Goal: Transaction & Acquisition: Download file/media

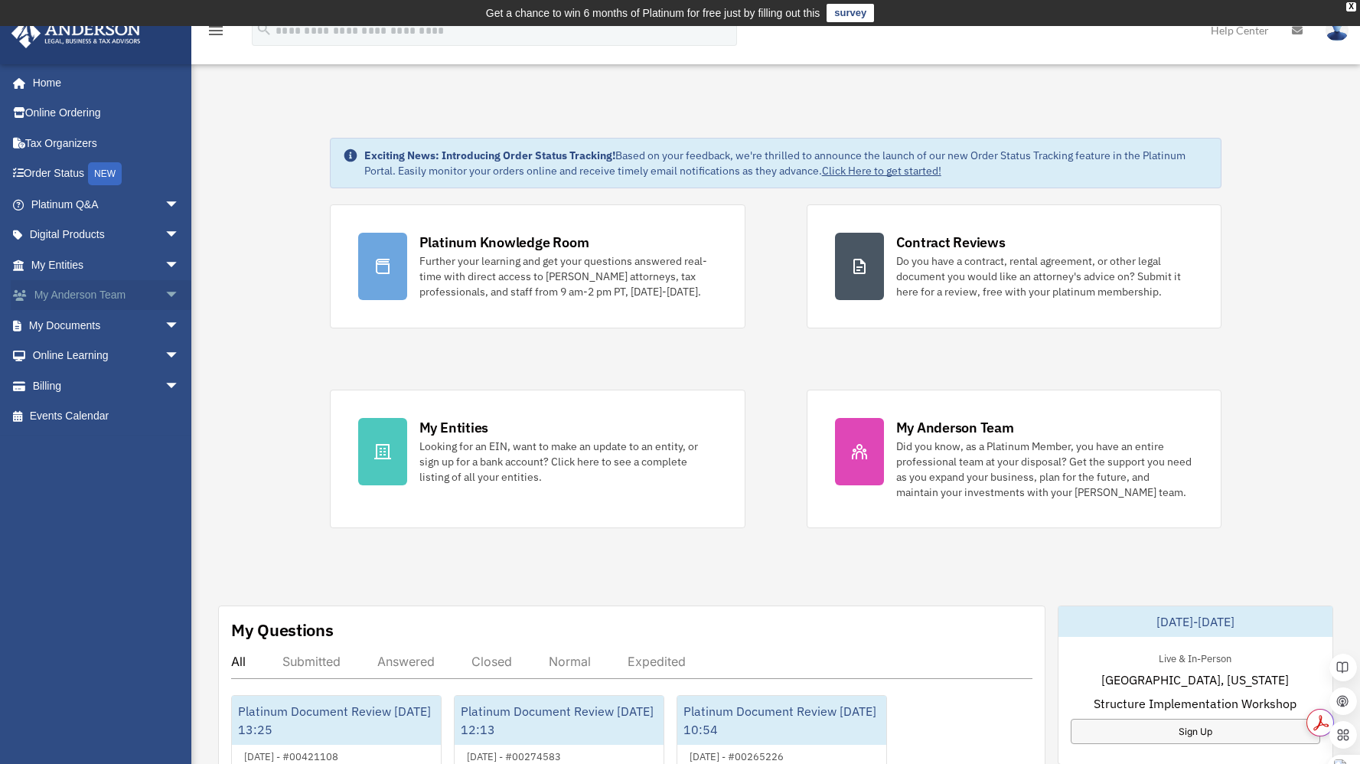
click at [165, 295] on span "arrow_drop_down" at bounding box center [180, 295] width 31 height 31
click at [127, 325] on link "My Anderson Team" at bounding box center [111, 325] width 181 height 31
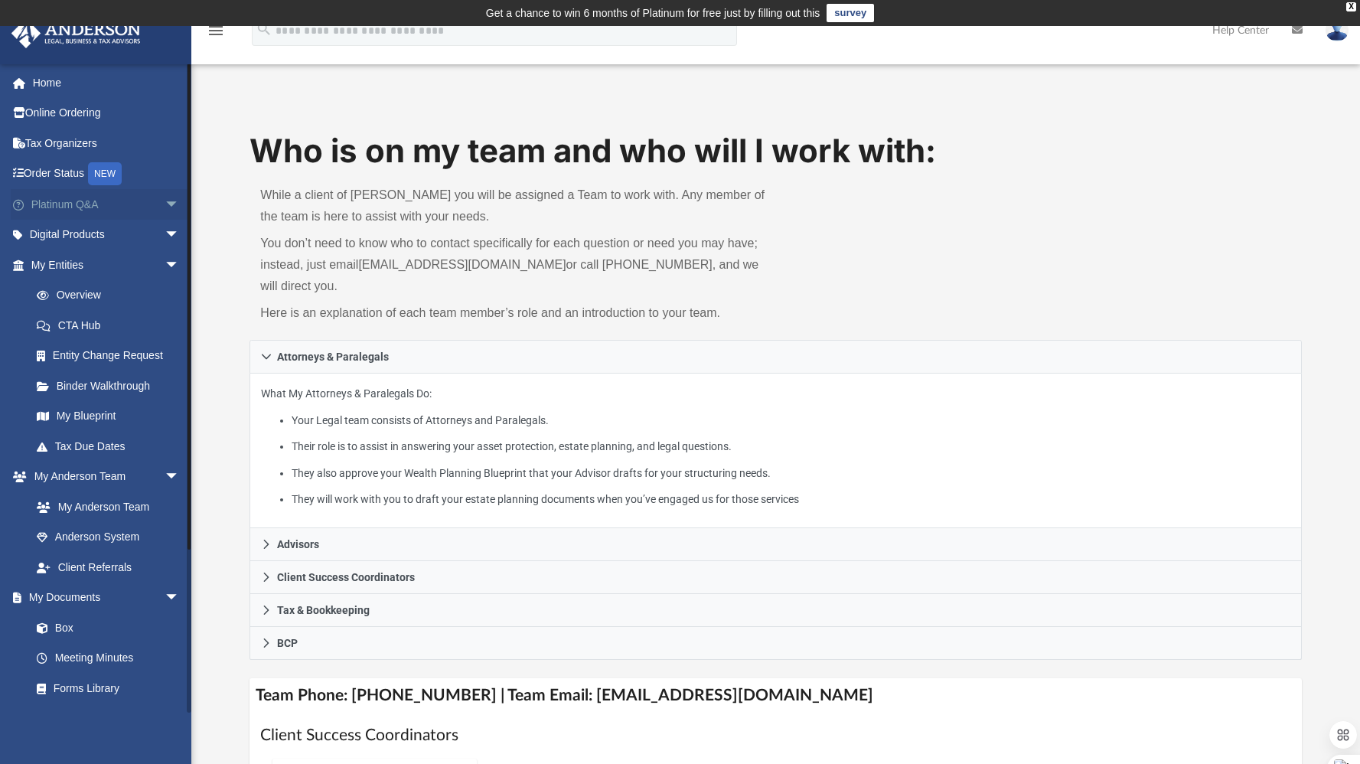
click at [96, 204] on link "Platinum Q&A arrow_drop_down" at bounding box center [107, 204] width 192 height 31
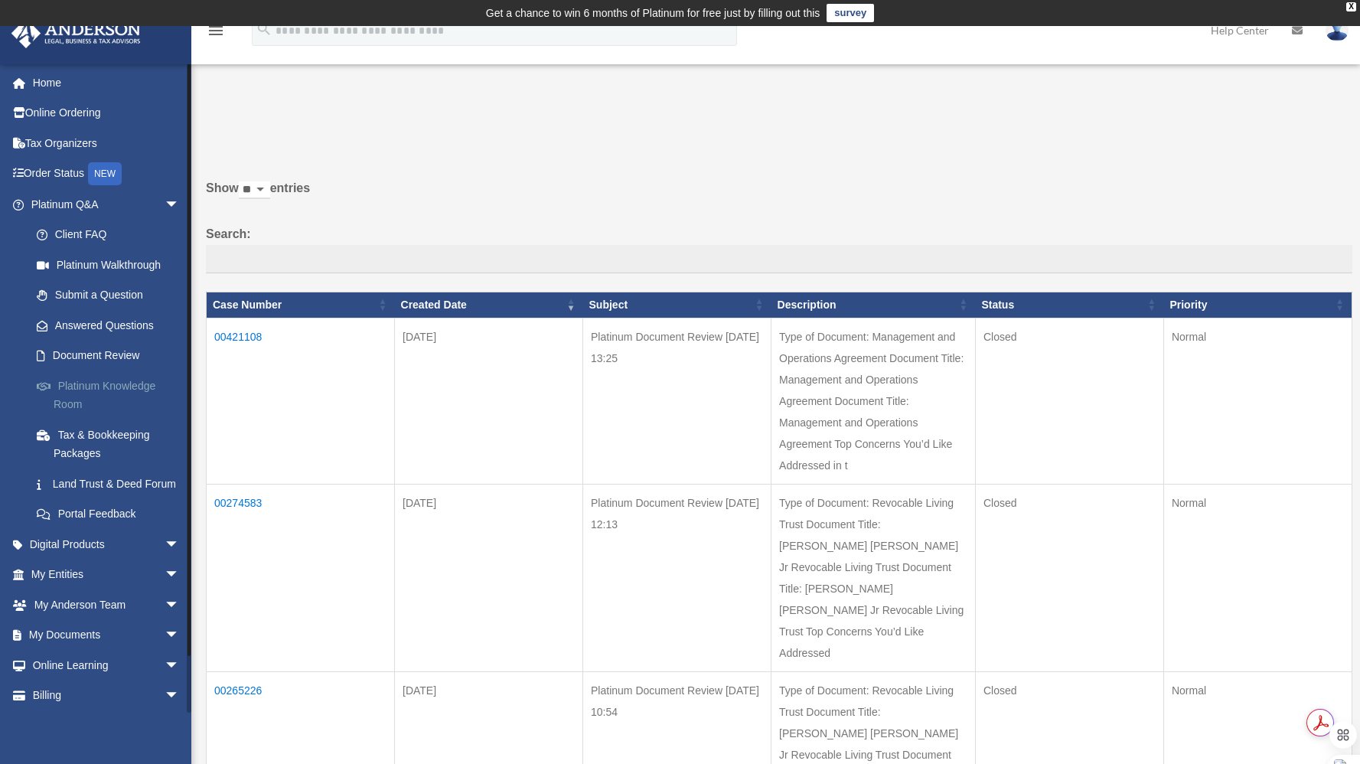
click at [120, 384] on link "Platinum Knowledge Room" at bounding box center [111, 395] width 181 height 49
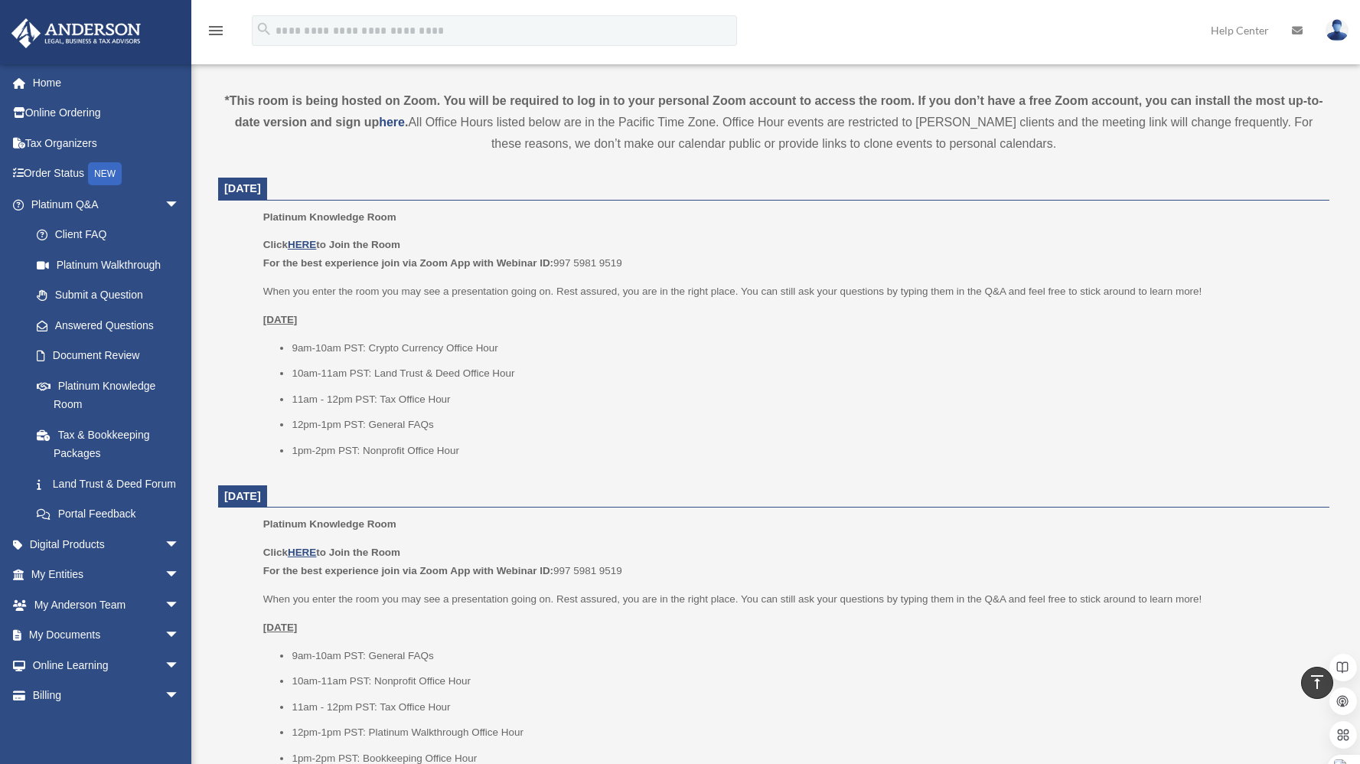
scroll to position [526, 0]
click at [312, 243] on u "HERE" at bounding box center [302, 242] width 28 height 11
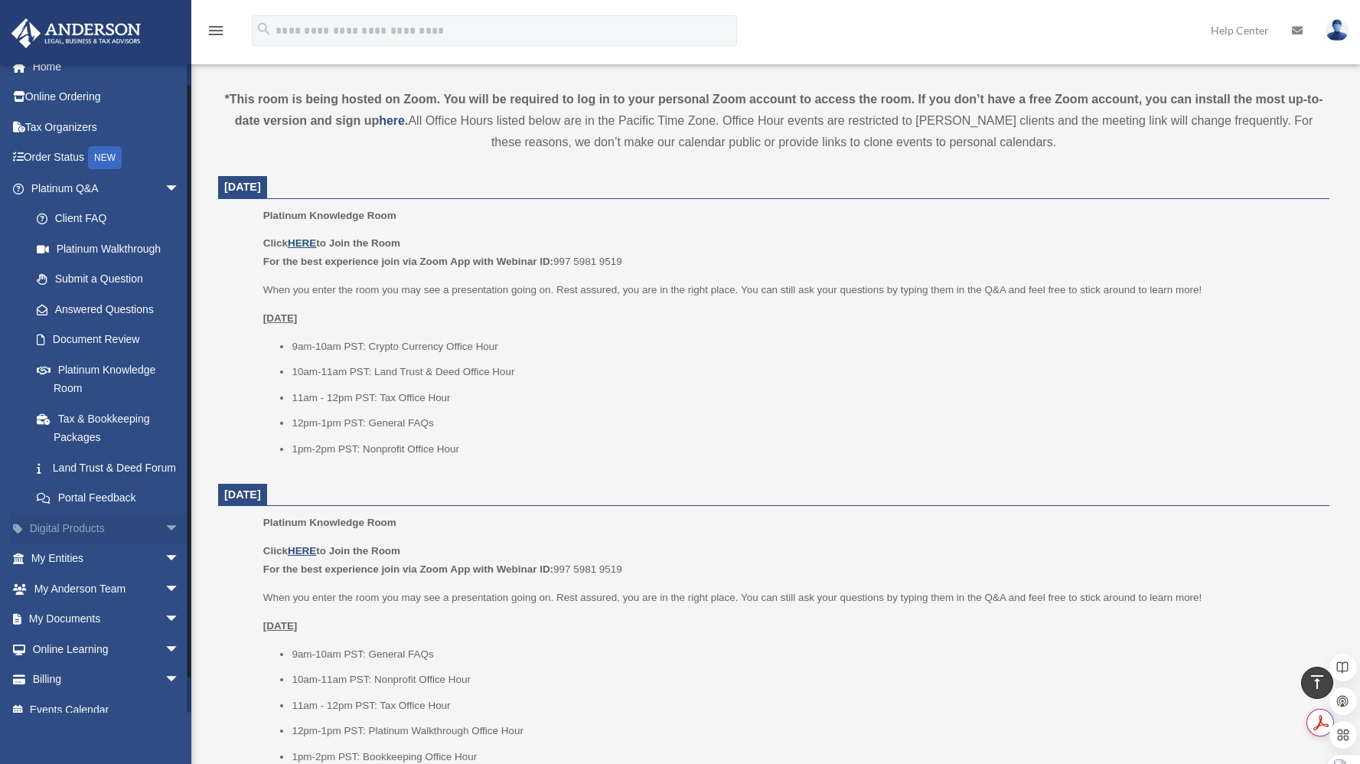
scroll to position [21, 0]
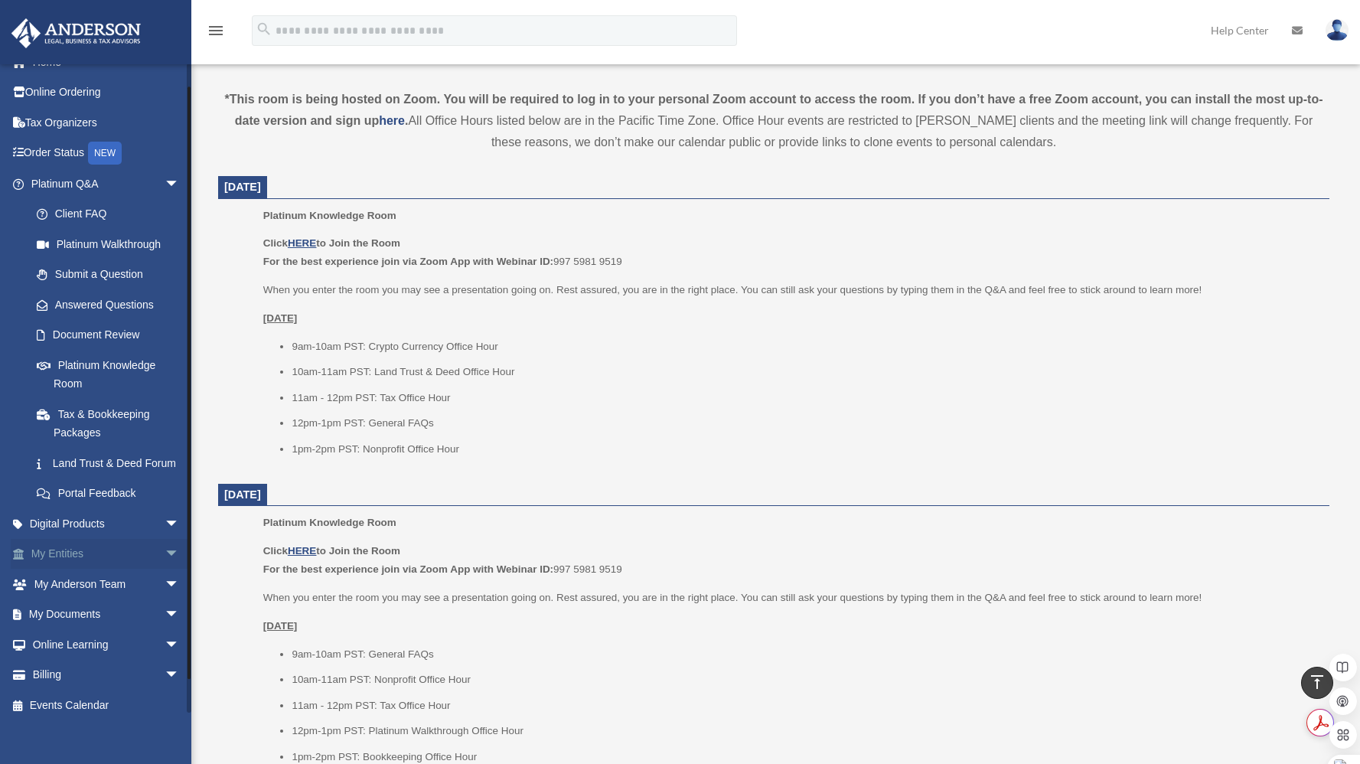
click at [165, 570] on span "arrow_drop_down" at bounding box center [180, 554] width 31 height 31
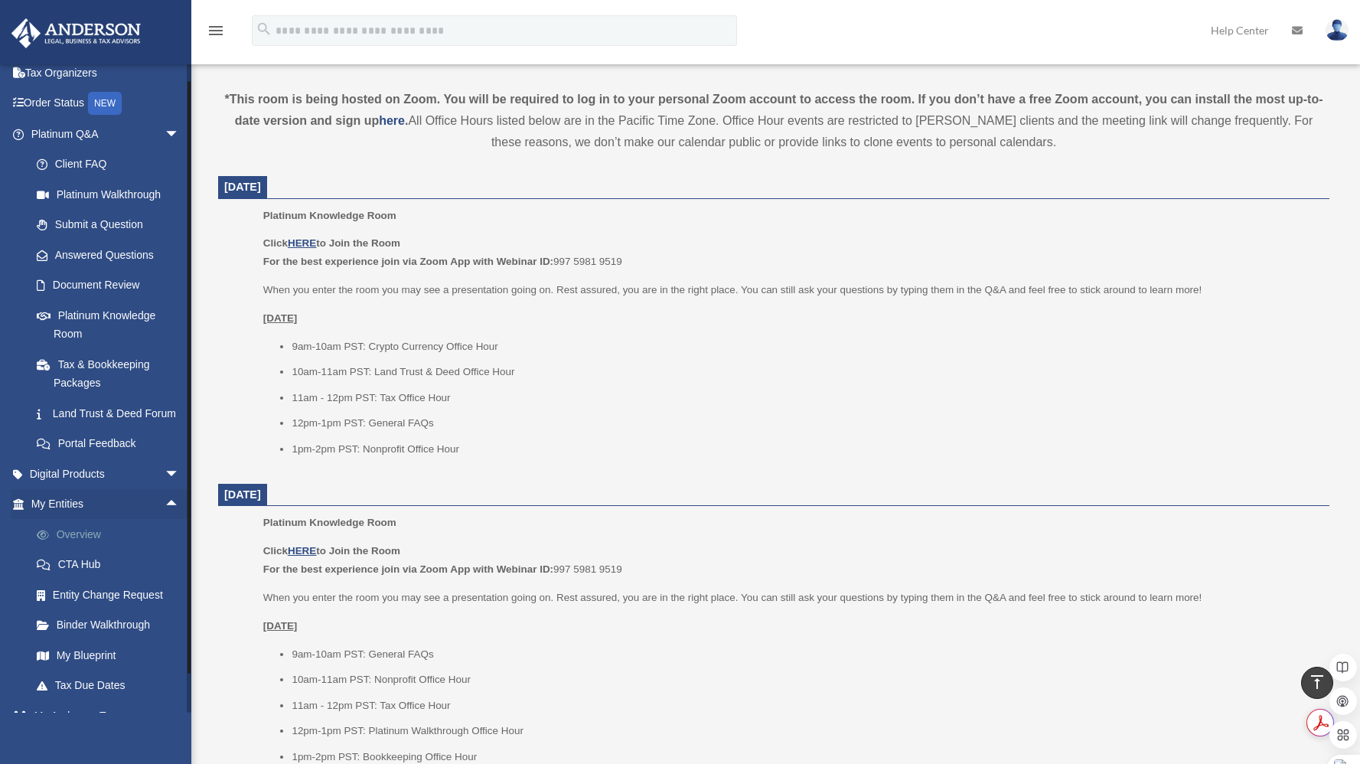
scroll to position [74, 0]
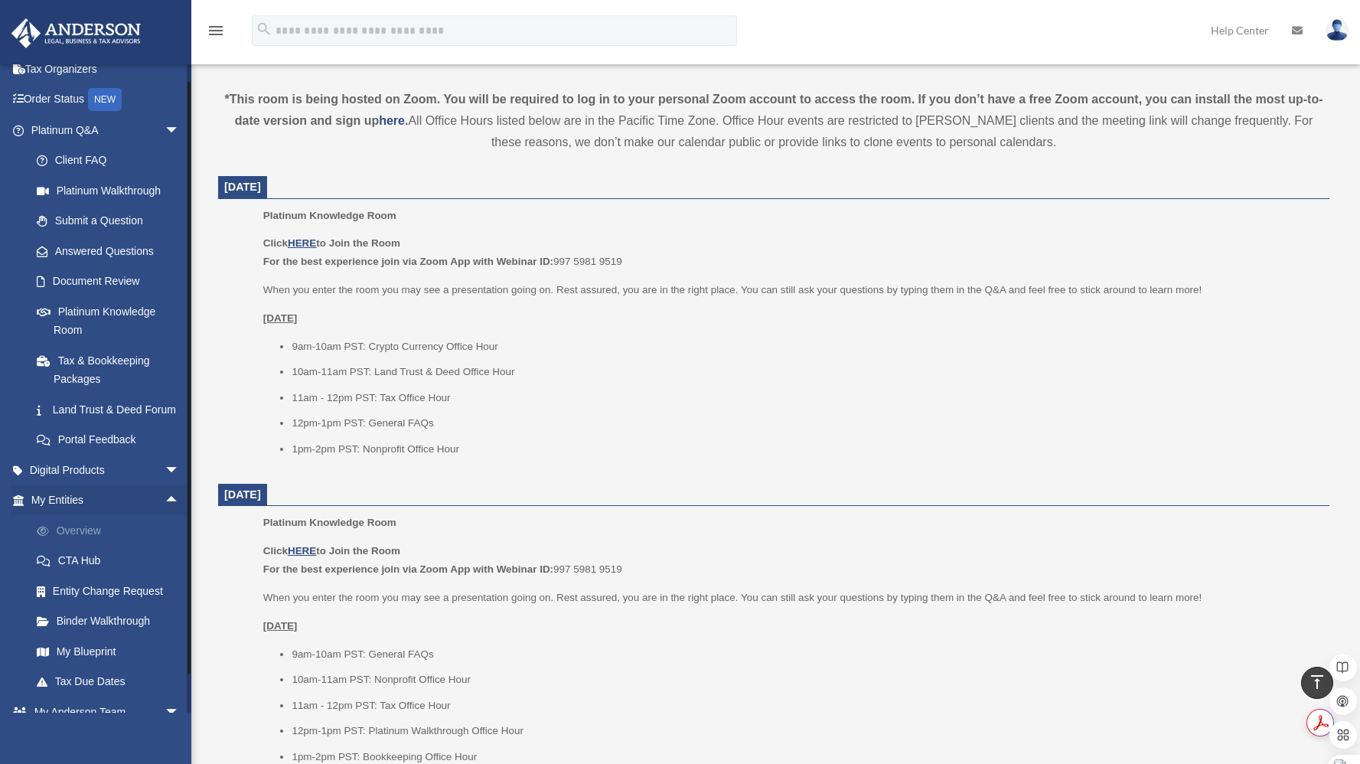
click at [91, 546] on link "Overview" at bounding box center [111, 530] width 181 height 31
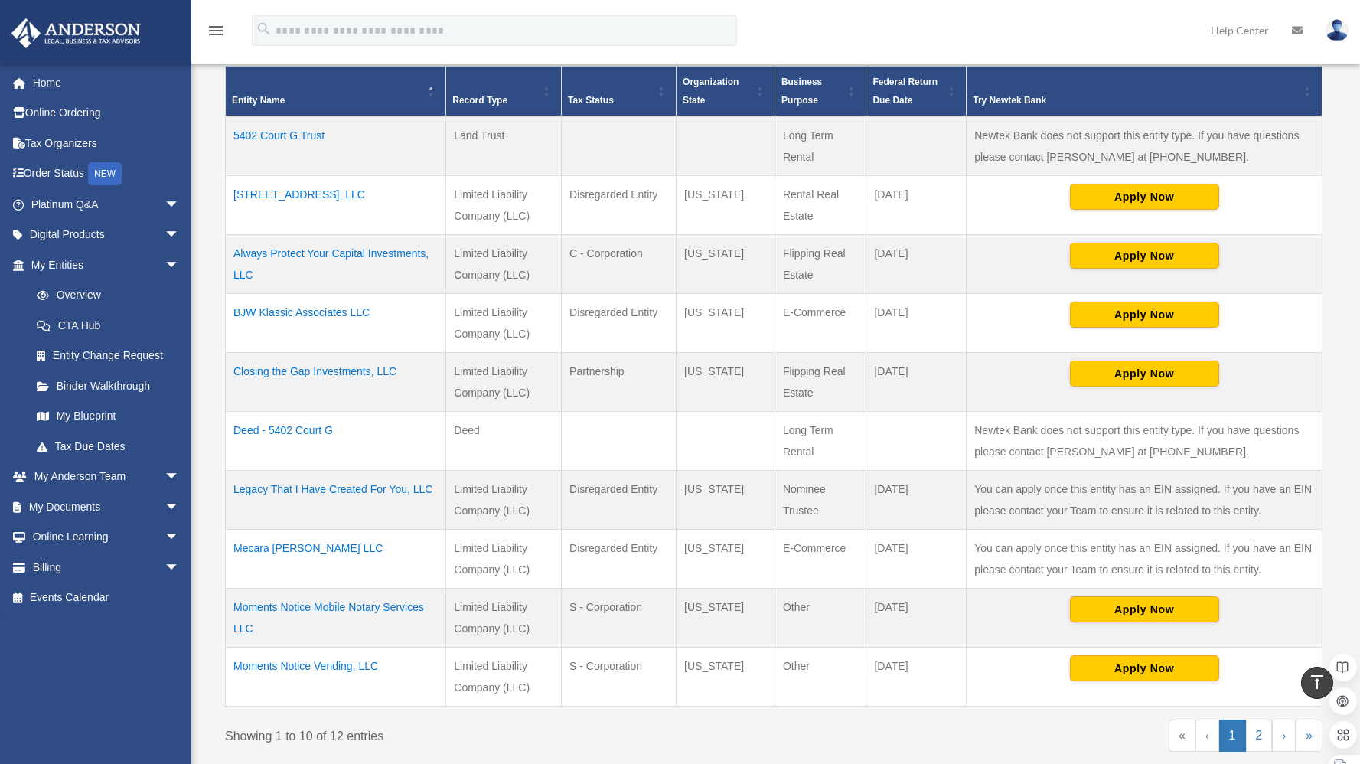
scroll to position [374, 0]
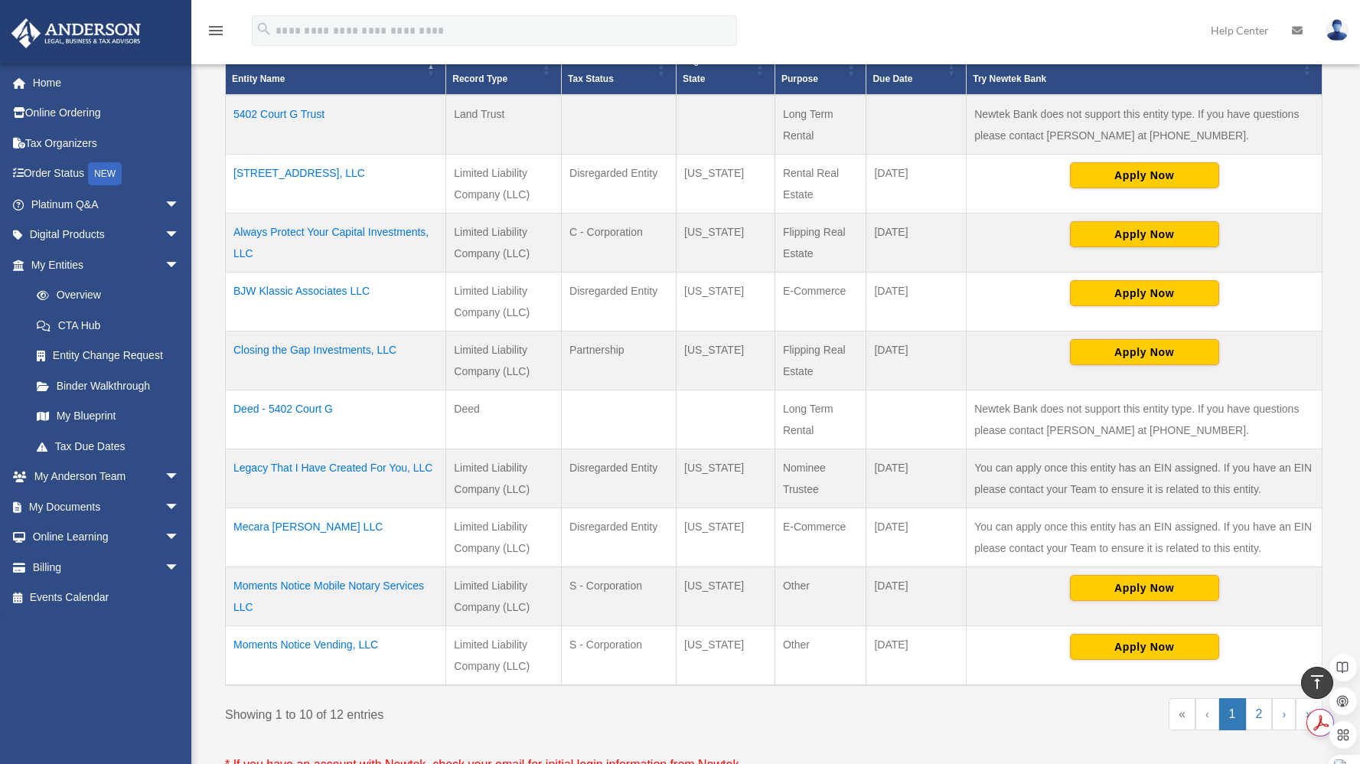
click at [347, 594] on td "Moments Notice Mobile Notary Services LLC" at bounding box center [336, 596] width 220 height 59
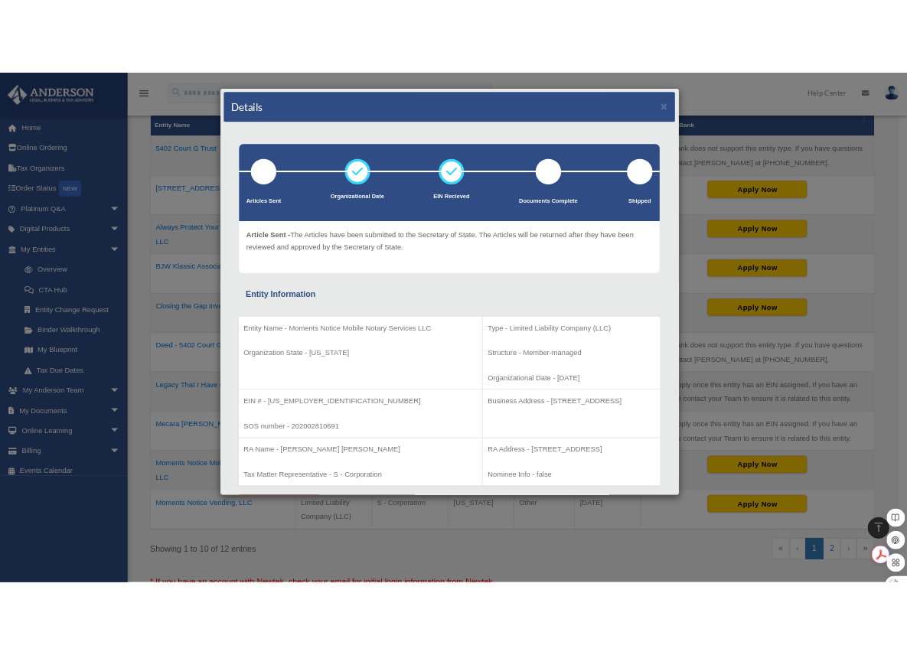
scroll to position [355, 0]
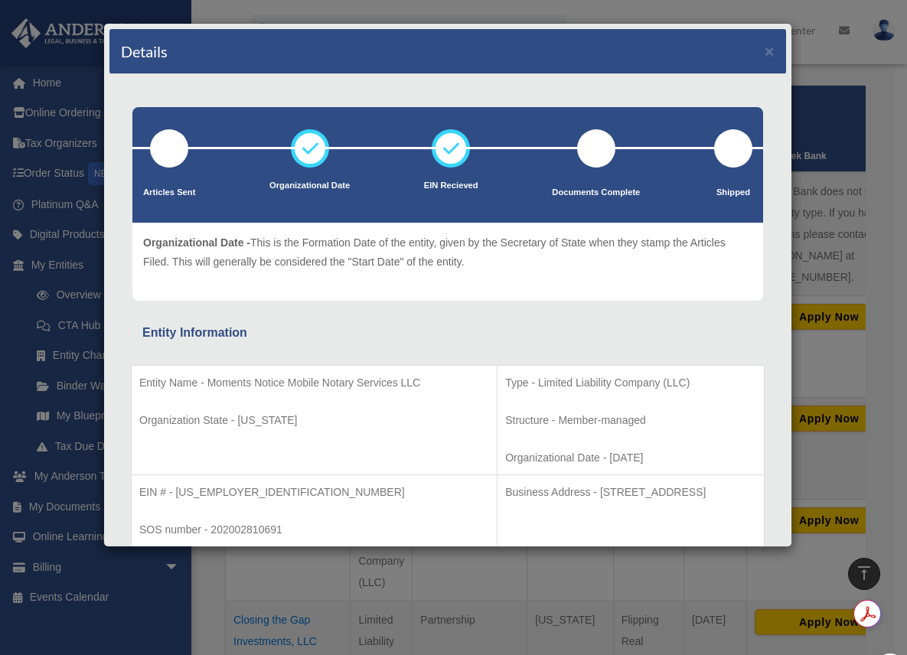
click at [880, 230] on div "Details × Articles Sent Organizational Date" at bounding box center [453, 327] width 907 height 655
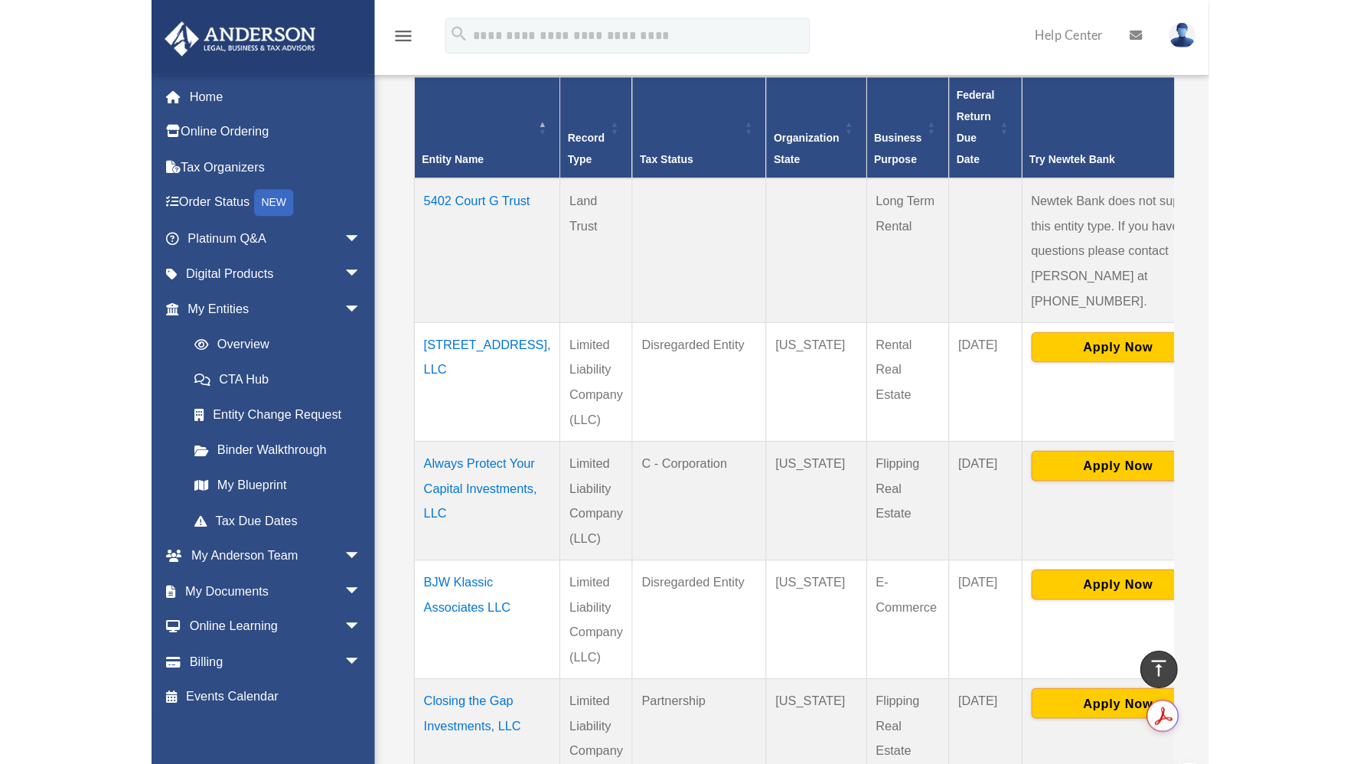
scroll to position [374, 0]
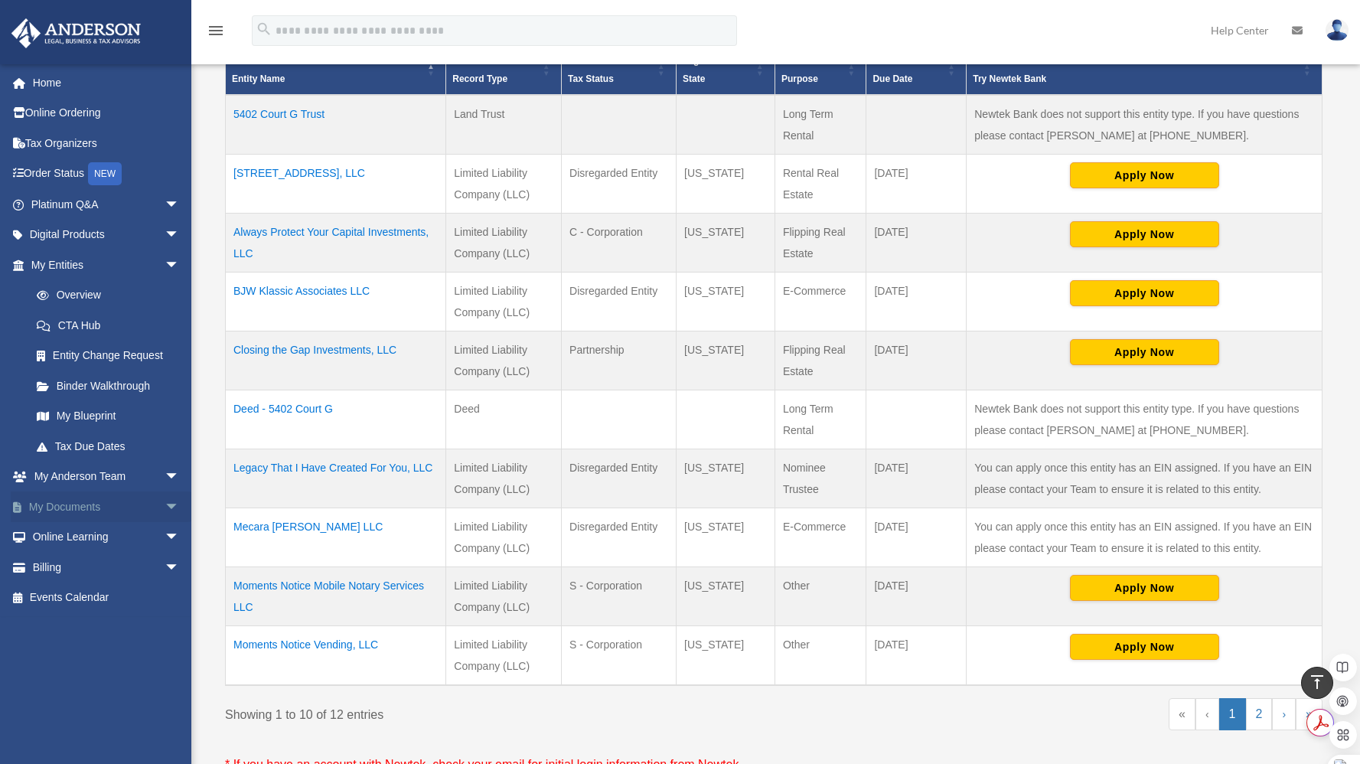
click at [111, 511] on link "My Documents arrow_drop_down" at bounding box center [107, 506] width 192 height 31
click at [165, 506] on span "arrow_drop_down" at bounding box center [180, 506] width 31 height 31
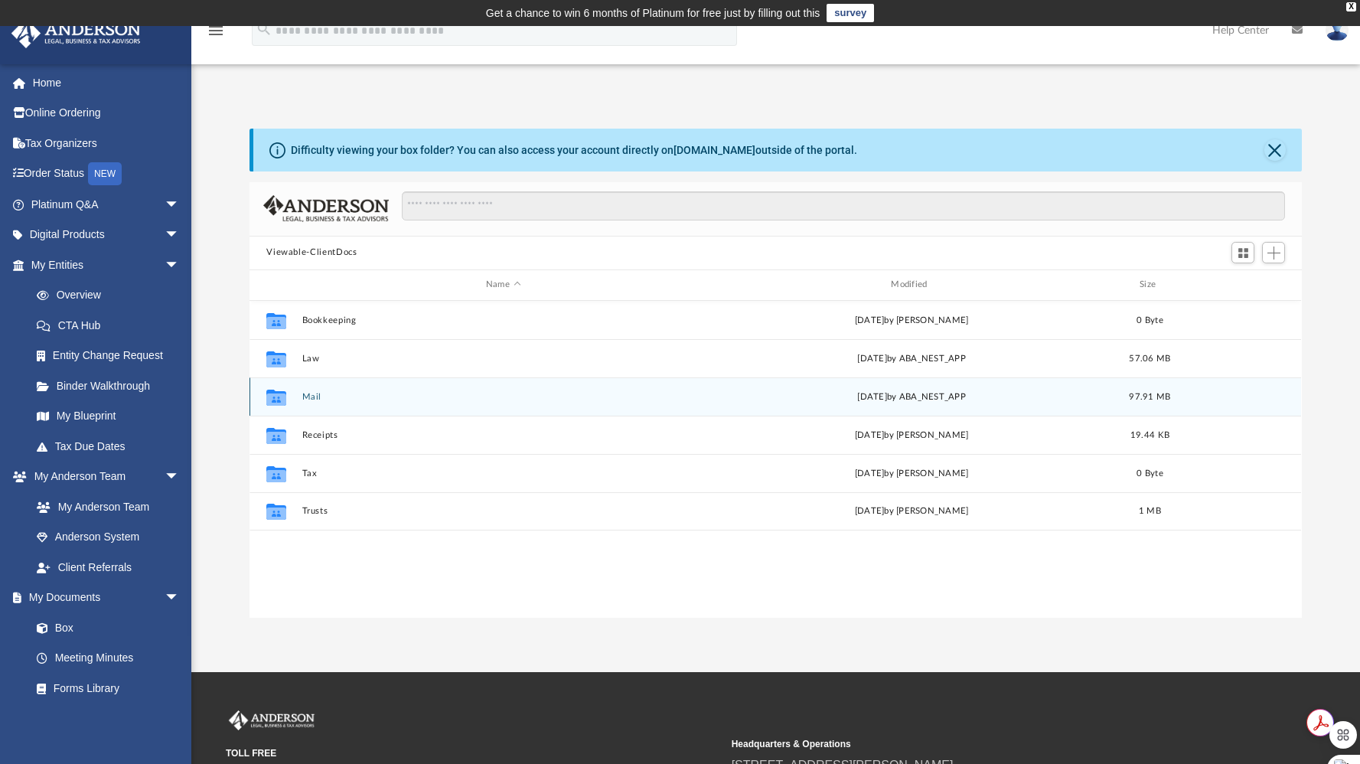
scroll to position [336, 1040]
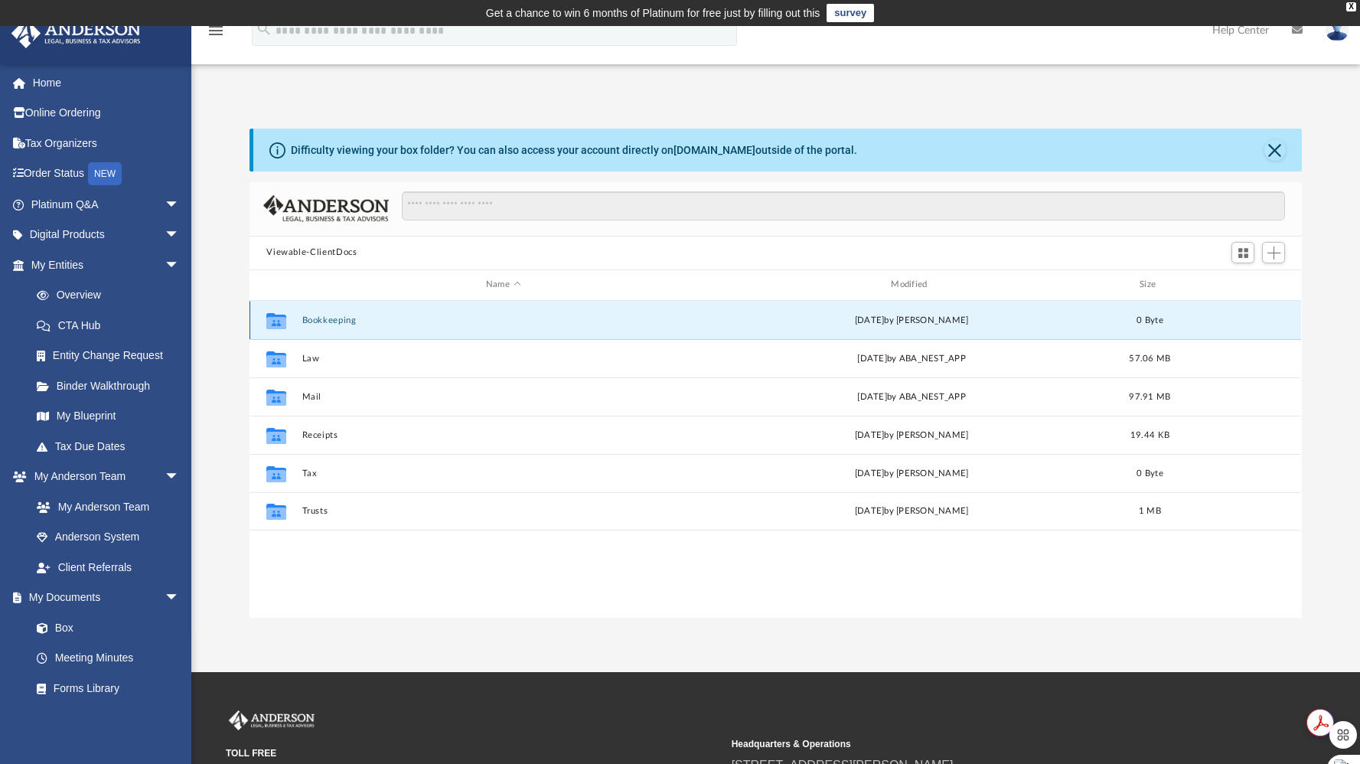
click at [322, 318] on button "Bookkeeping" at bounding box center [503, 320] width 402 height 10
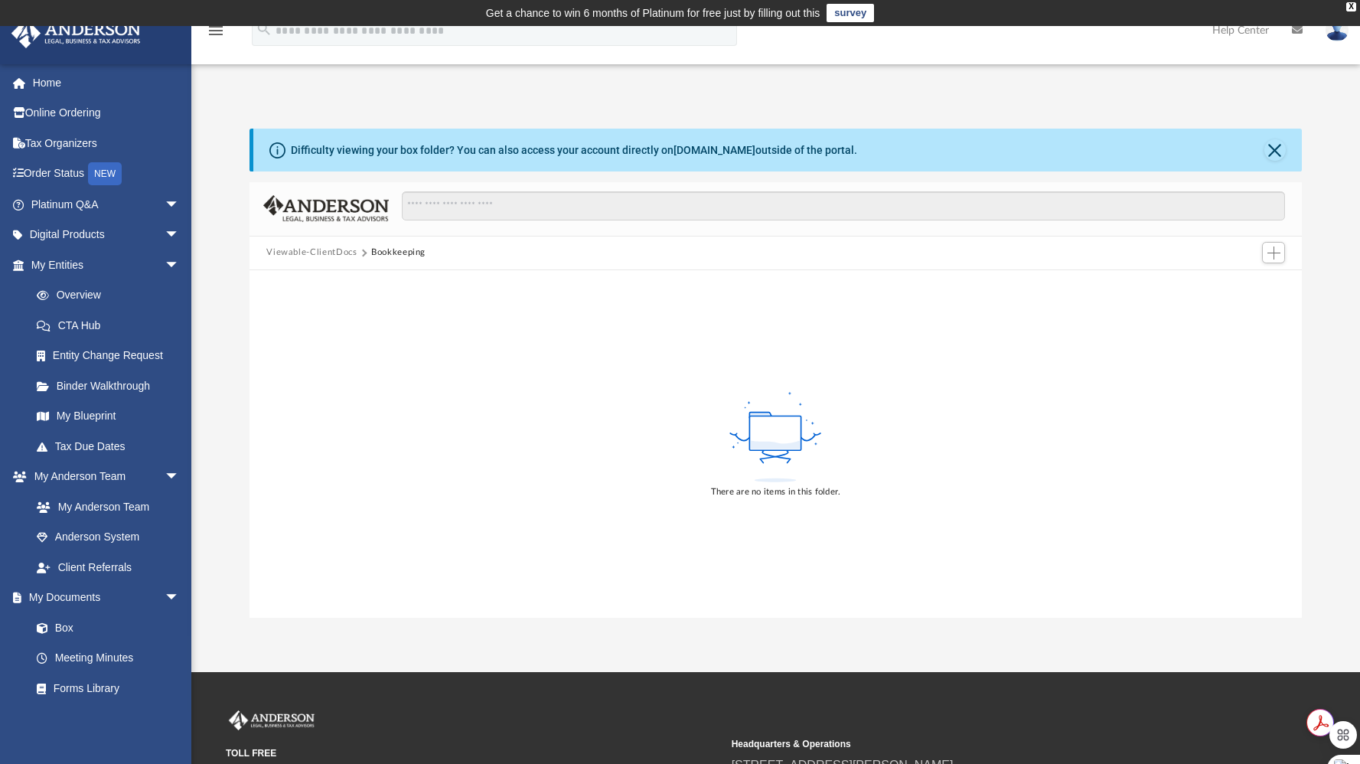
click at [313, 251] on button "Viewable-ClientDocs" at bounding box center [311, 253] width 90 height 14
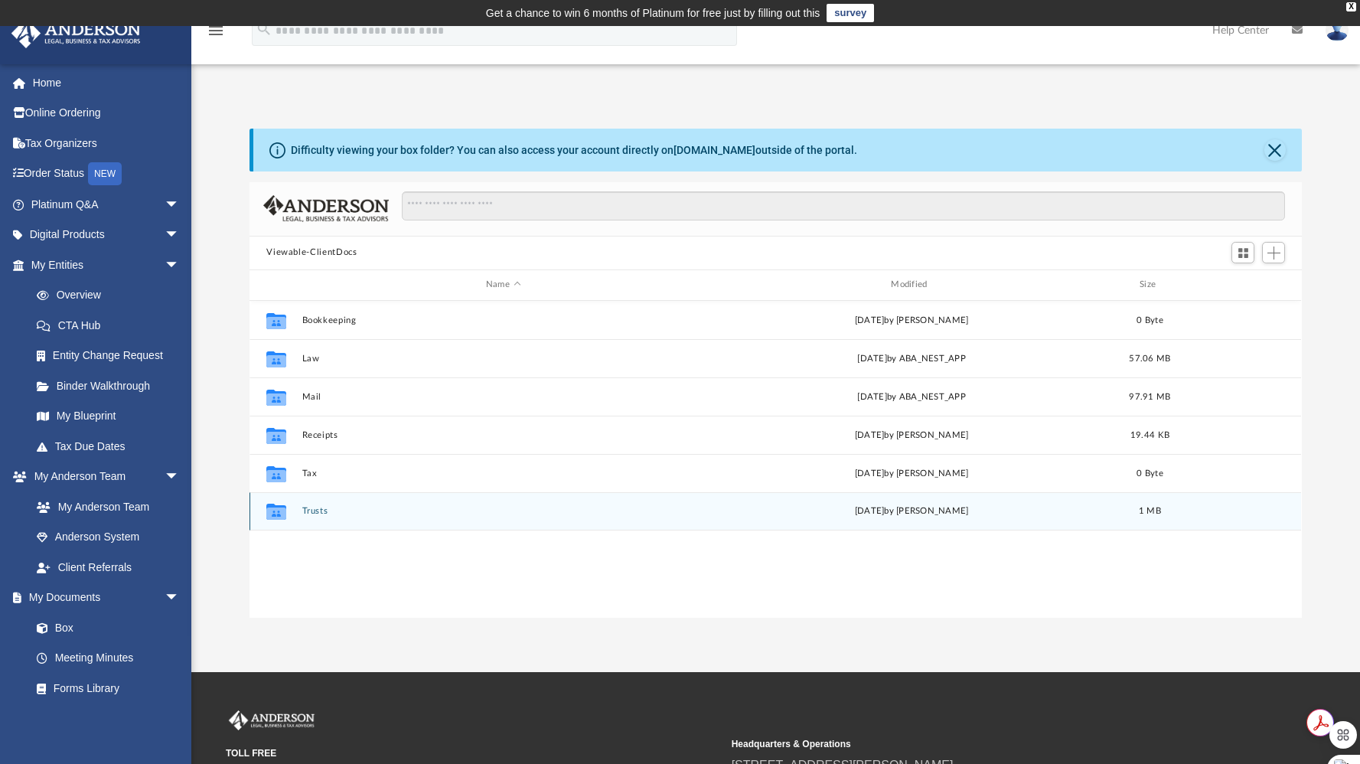
click at [308, 510] on button "Trusts" at bounding box center [503, 511] width 402 height 10
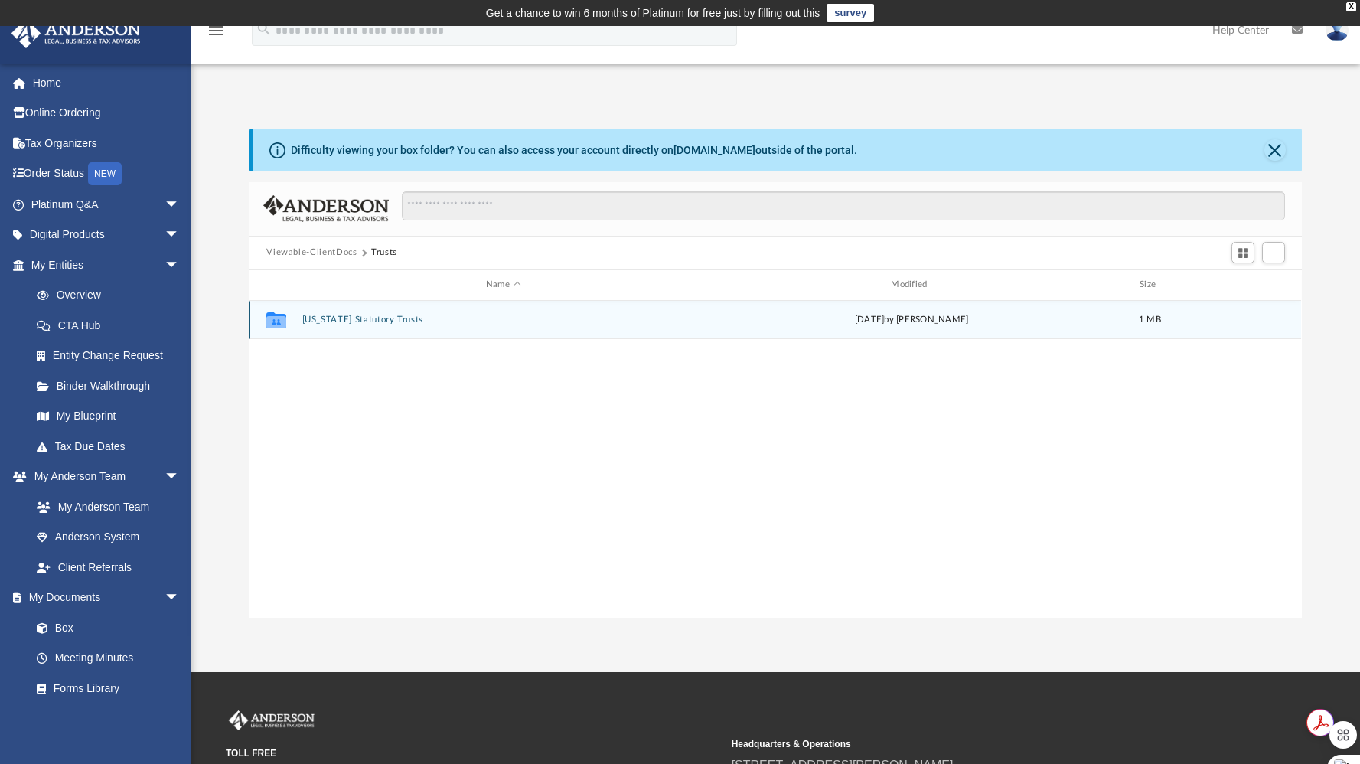
click at [376, 322] on button "Wyoming Statutory Trusts" at bounding box center [503, 320] width 402 height 10
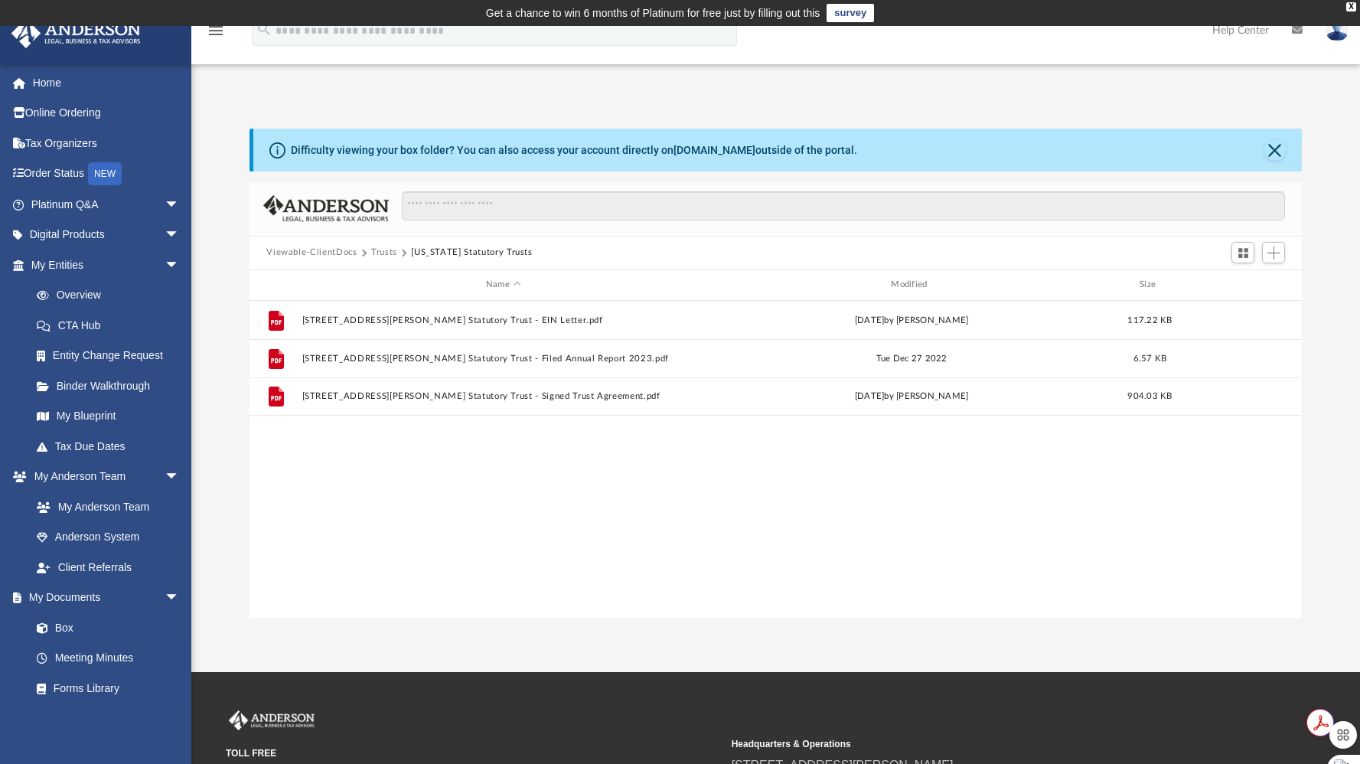
click at [290, 253] on button "Viewable-ClientDocs" at bounding box center [311, 253] width 90 height 14
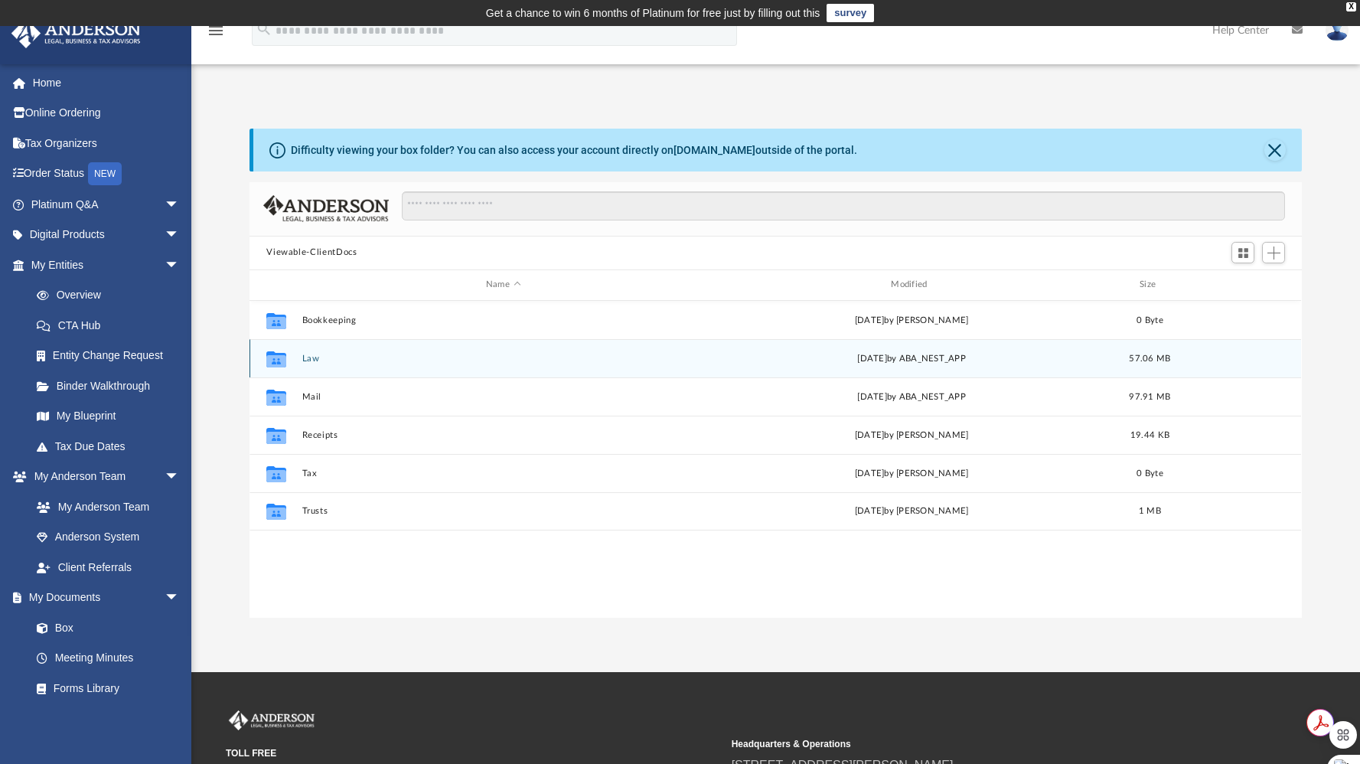
click at [301, 361] on div "Collaborated Folder Law Tue Aug 12 2025 by ABA_NEST_APP 57.06 MB" at bounding box center [776, 358] width 1052 height 38
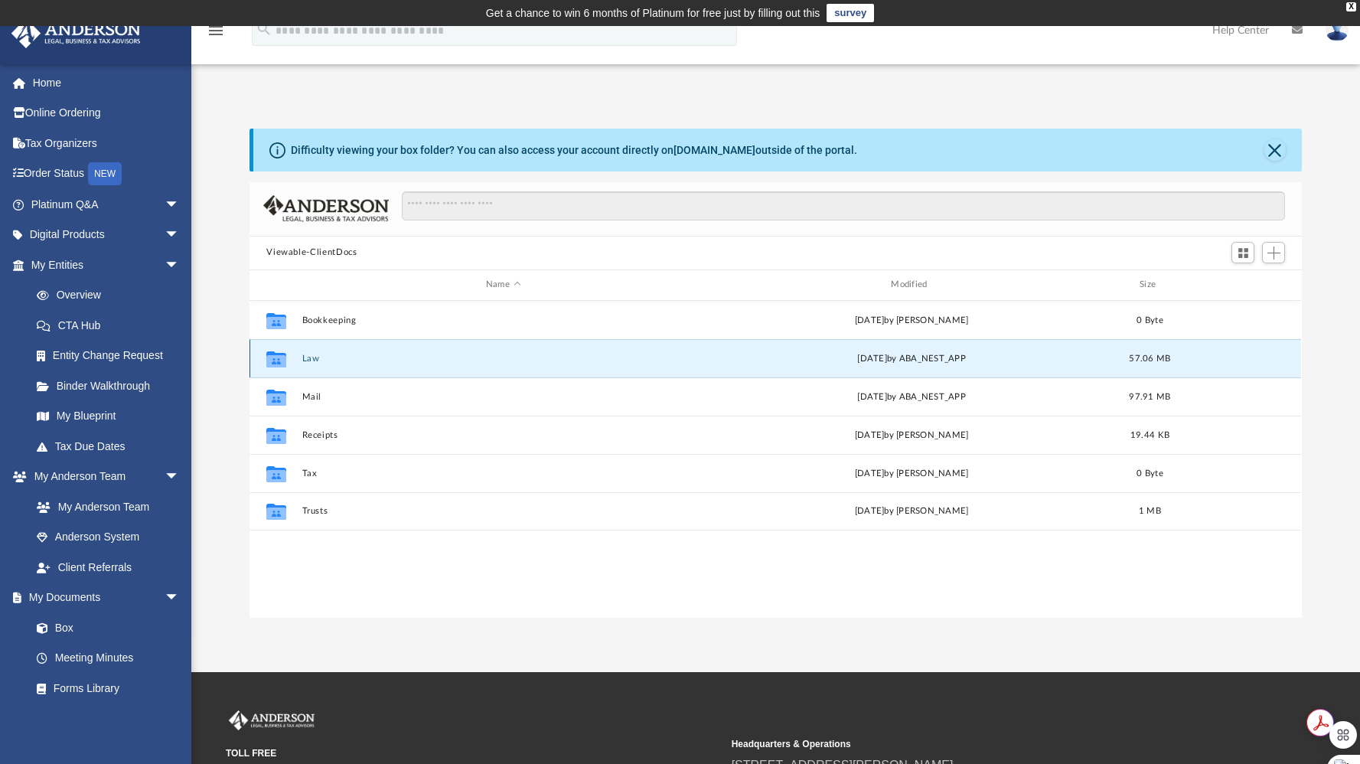
click at [311, 358] on button "Law" at bounding box center [503, 359] width 402 height 10
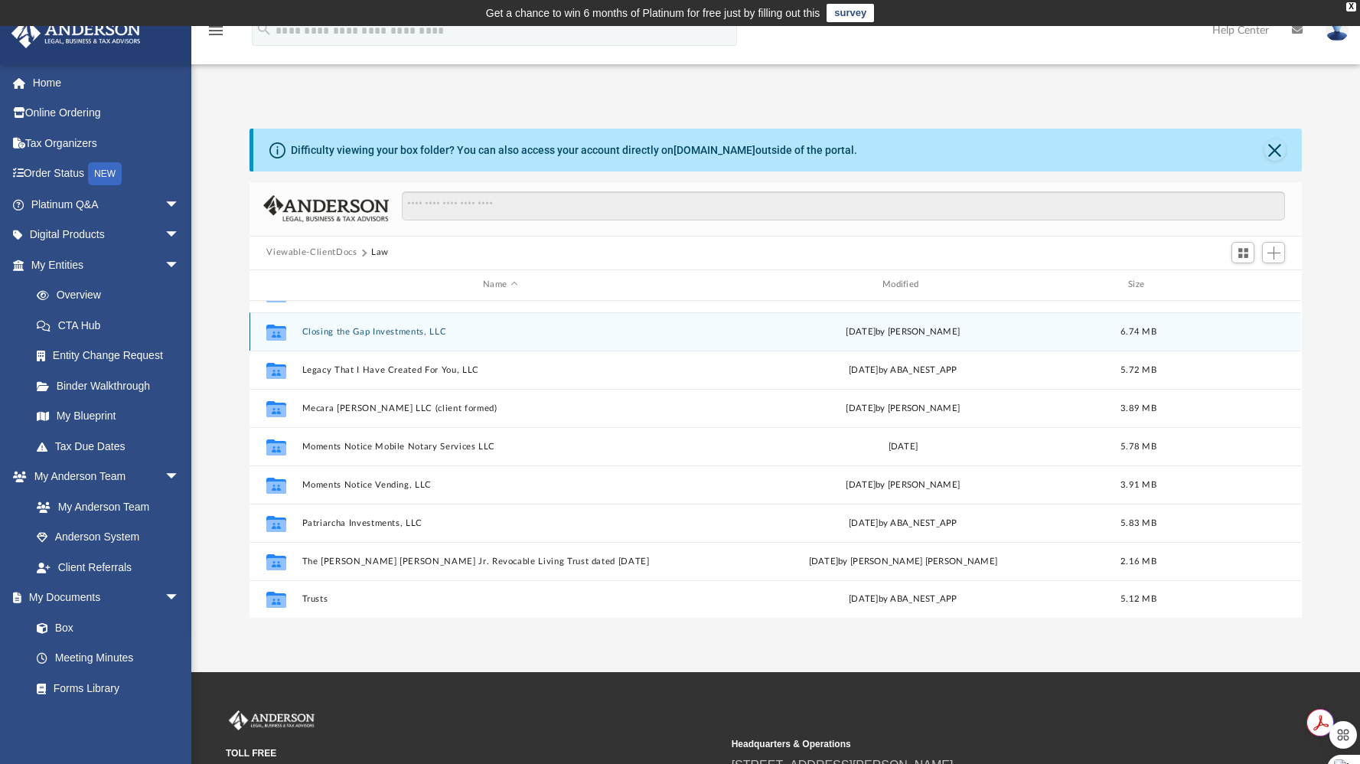
scroll to position [99, 0]
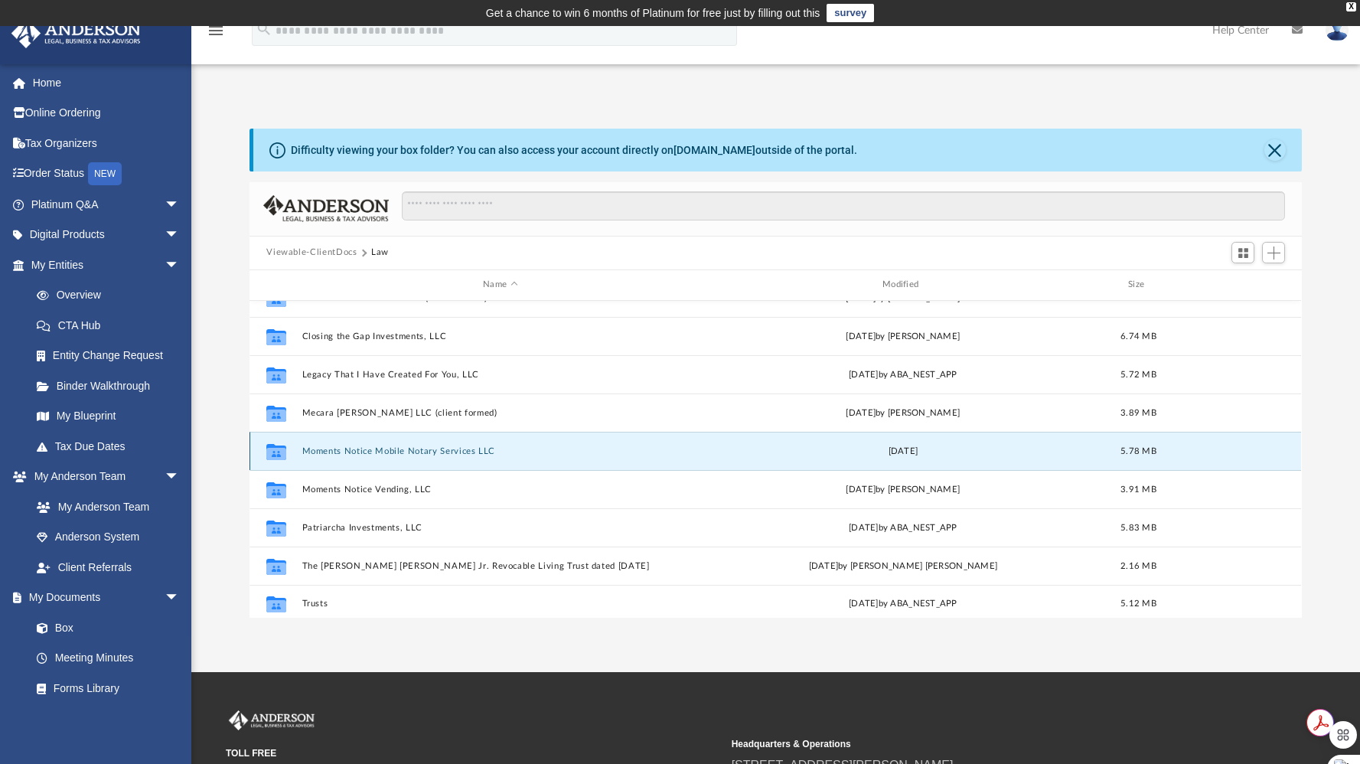
click at [333, 452] on button "Moments Notice Mobile Notary Services LLC" at bounding box center [500, 451] width 397 height 10
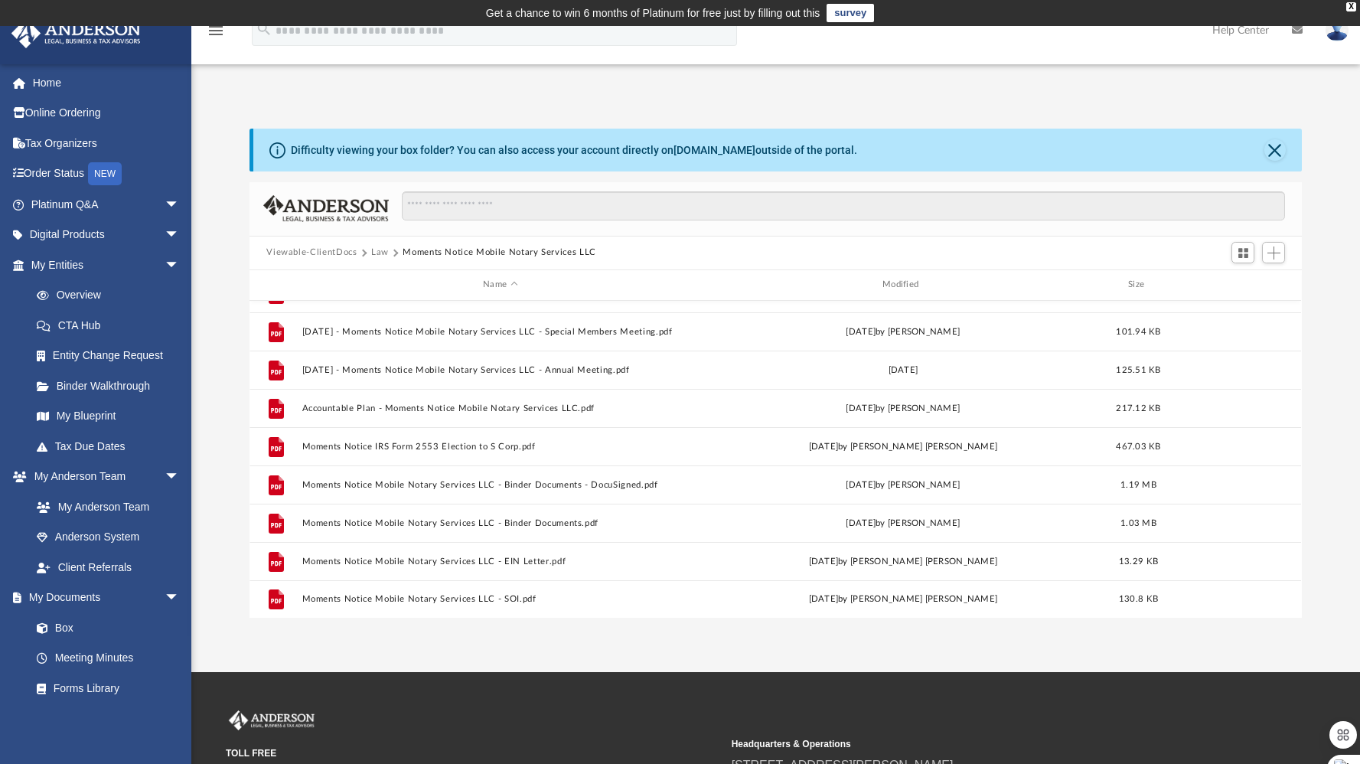
scroll to position [15, 0]
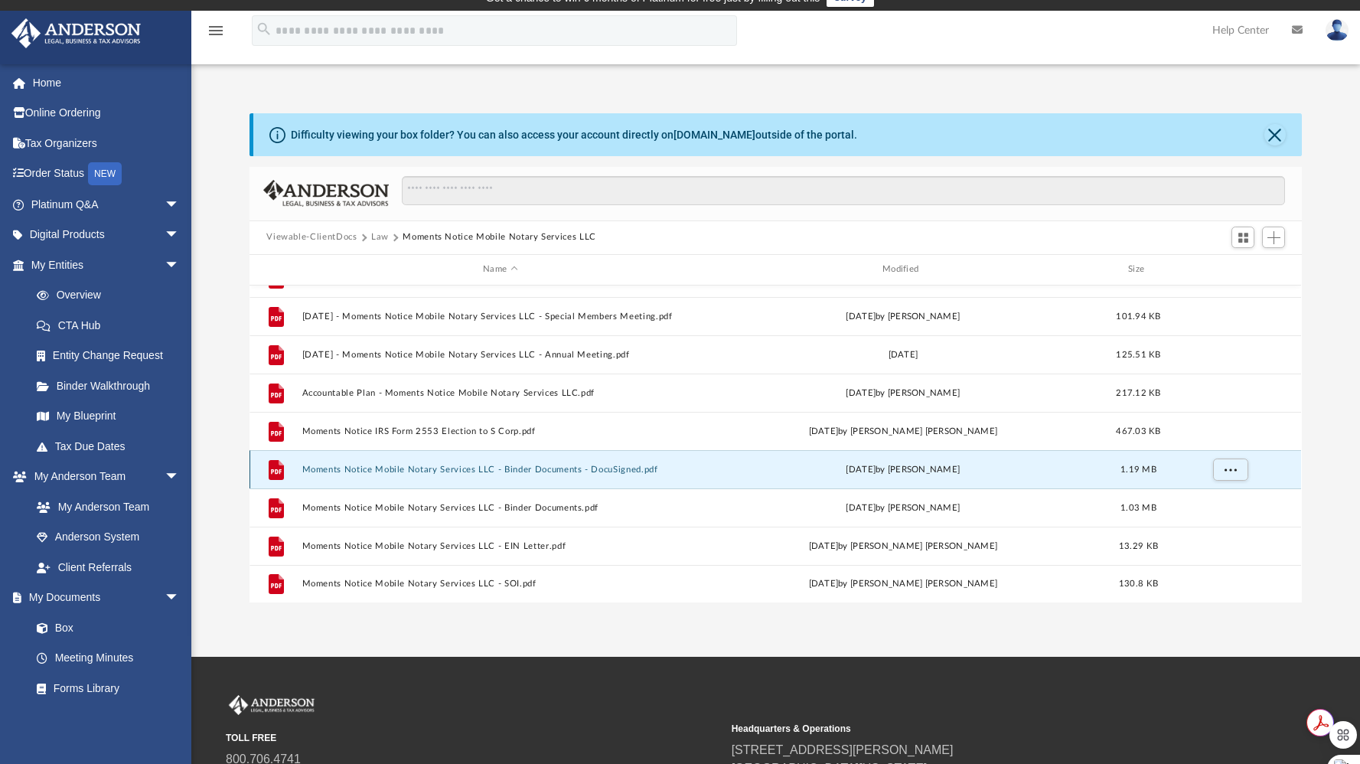
click at [513, 467] on button "Moments Notice Mobile Notary Services LLC - Binder Documents - DocuSigned.pdf" at bounding box center [500, 470] width 397 height 10
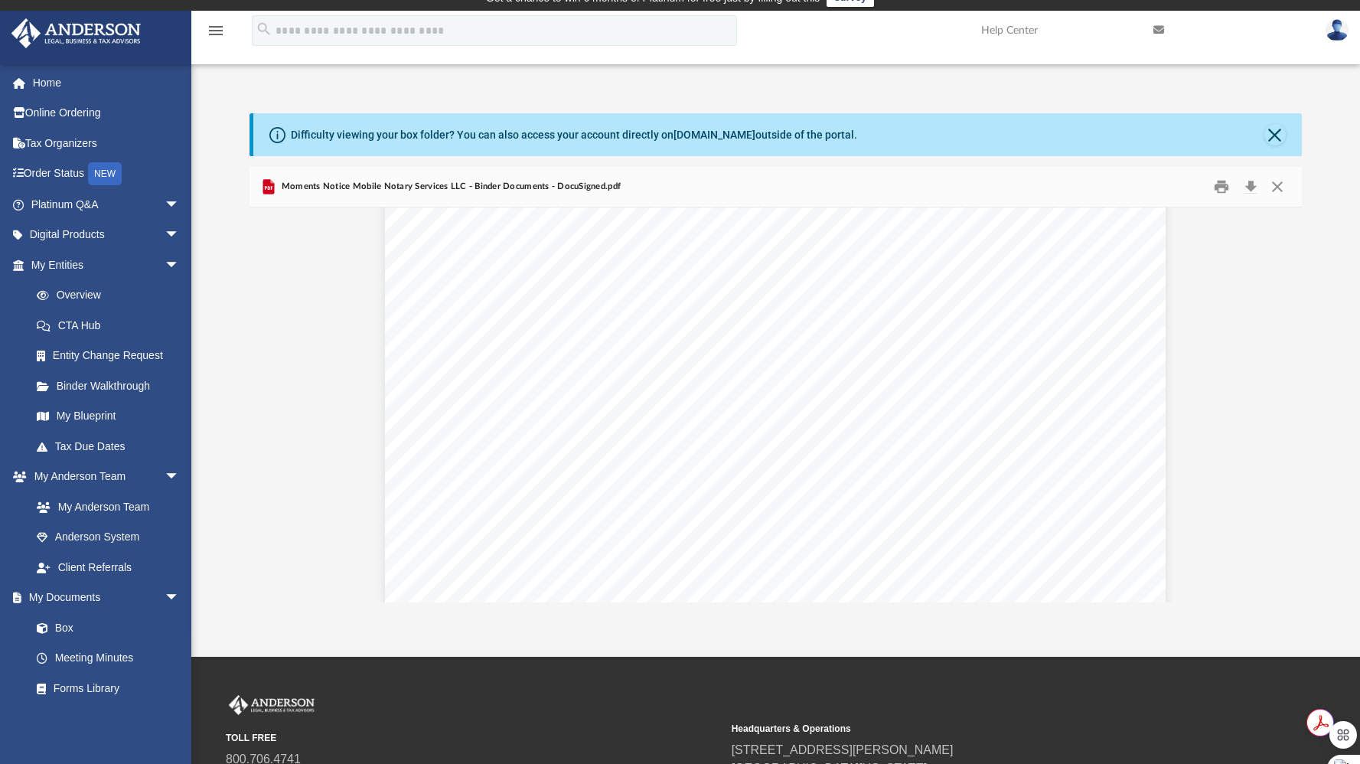
scroll to position [29340, 0]
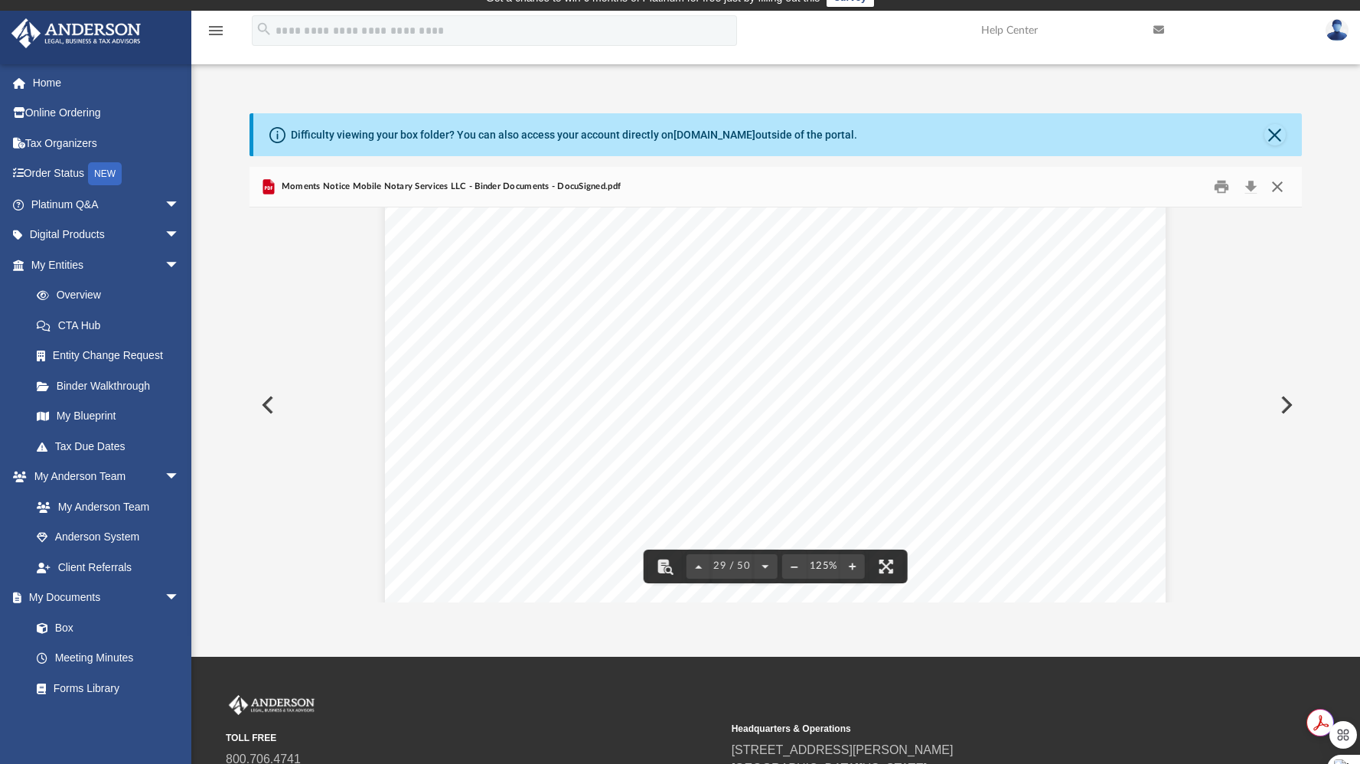
click at [1279, 185] on button "Close" at bounding box center [1278, 187] width 28 height 24
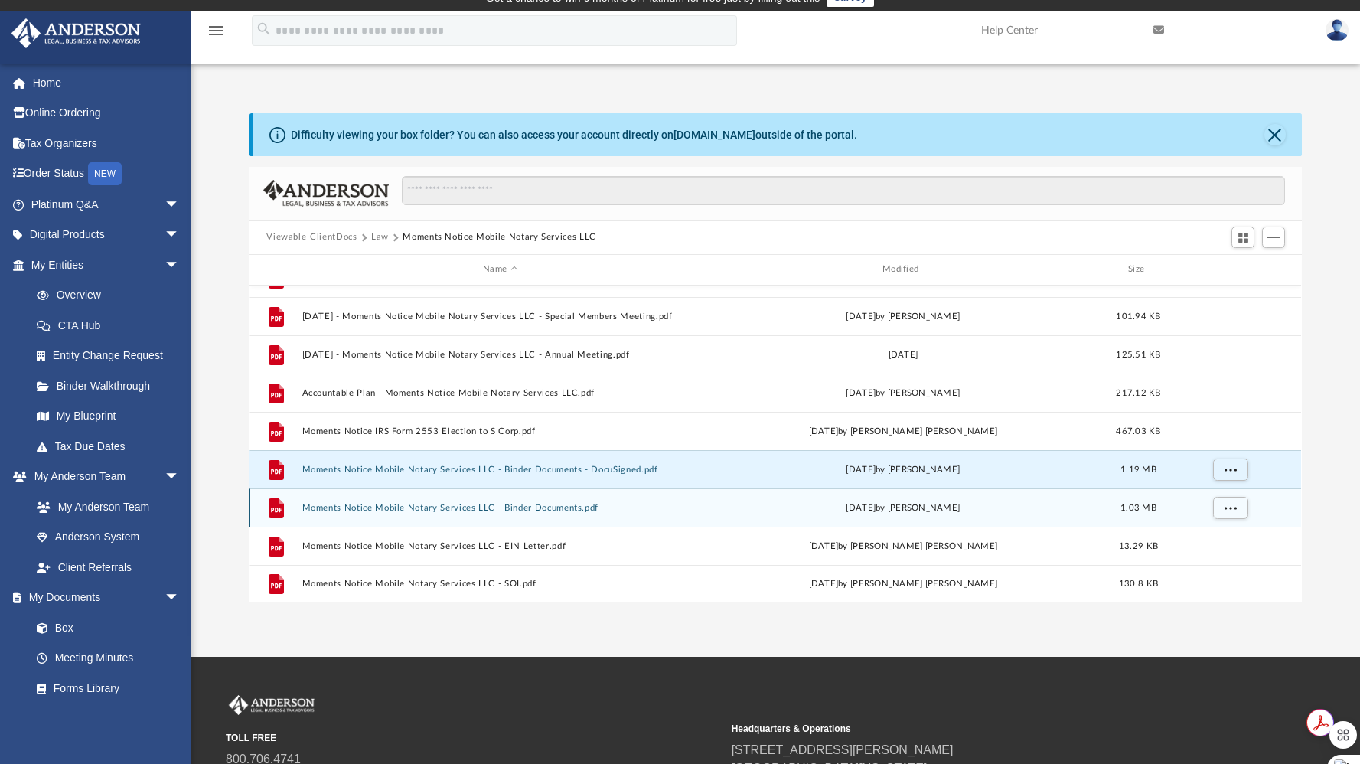
click at [538, 504] on button "Moments Notice Mobile Notary Services LLC - Binder Documents.pdf" at bounding box center [500, 508] width 397 height 10
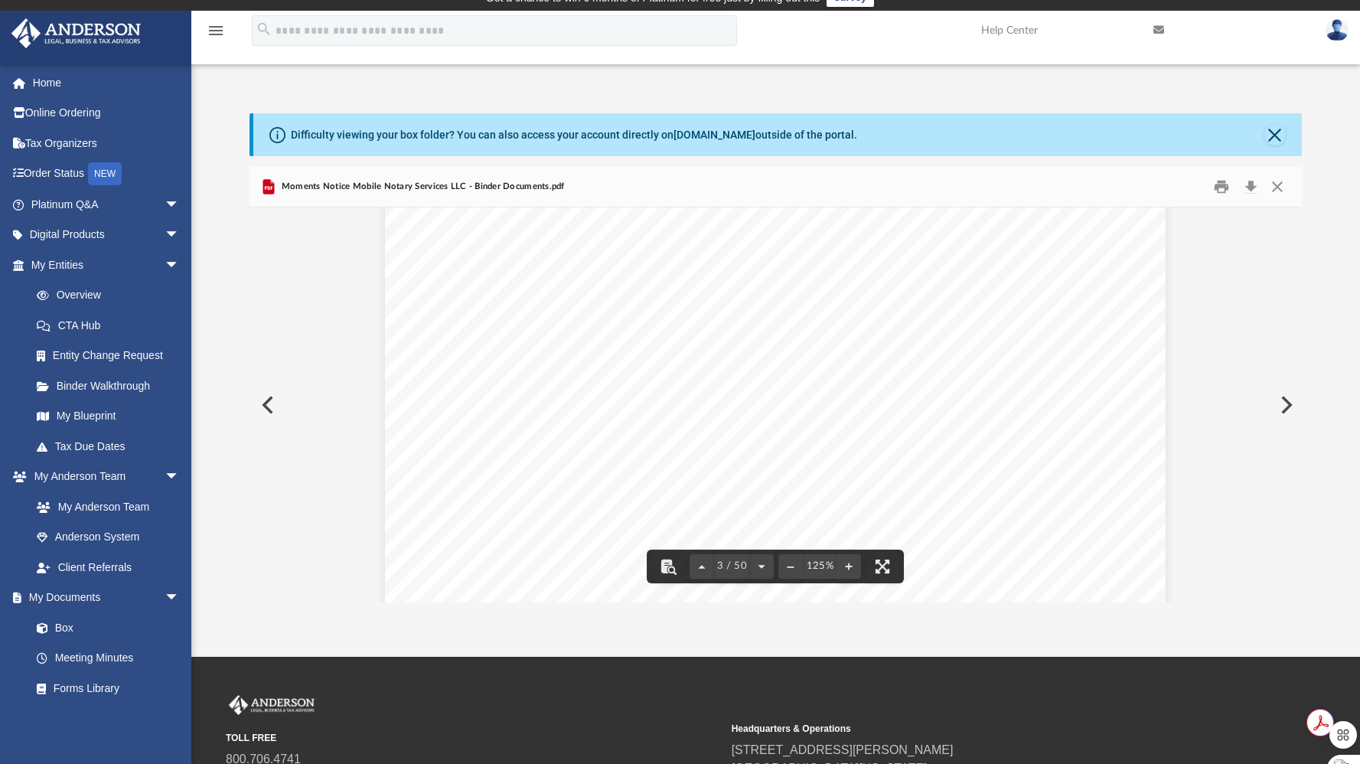
scroll to position [0, 0]
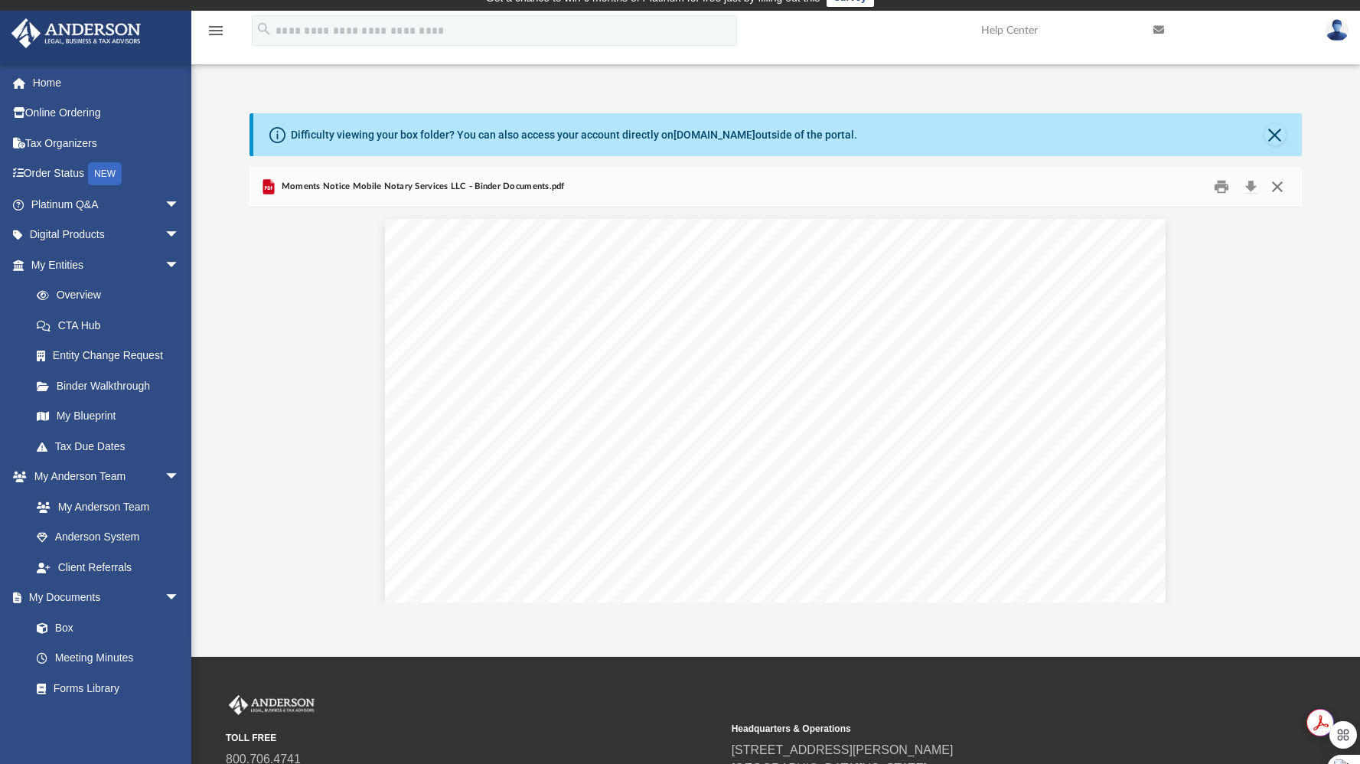
click at [1284, 176] on button "Close" at bounding box center [1278, 187] width 28 height 24
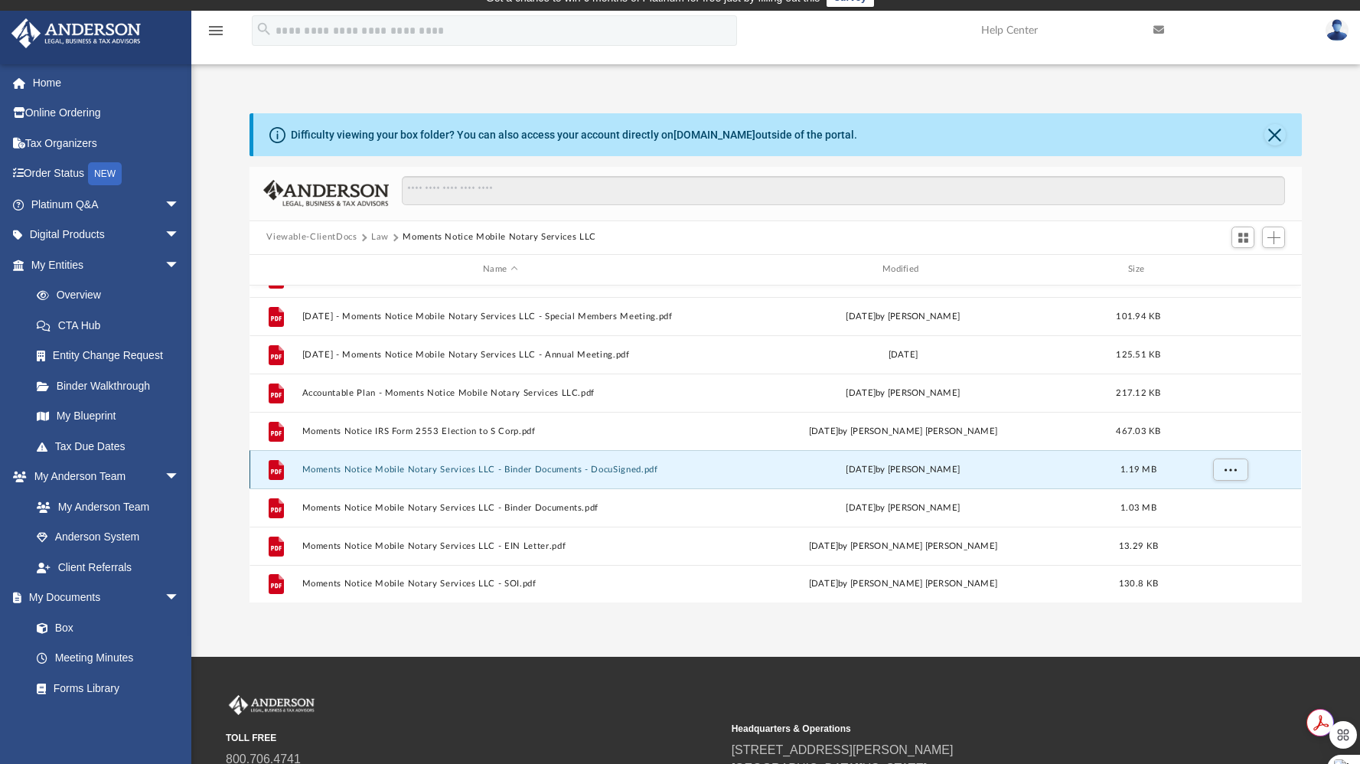
click at [642, 468] on button "Moments Notice Mobile Notary Services LLC - Binder Documents - DocuSigned.pdf" at bounding box center [500, 470] width 397 height 10
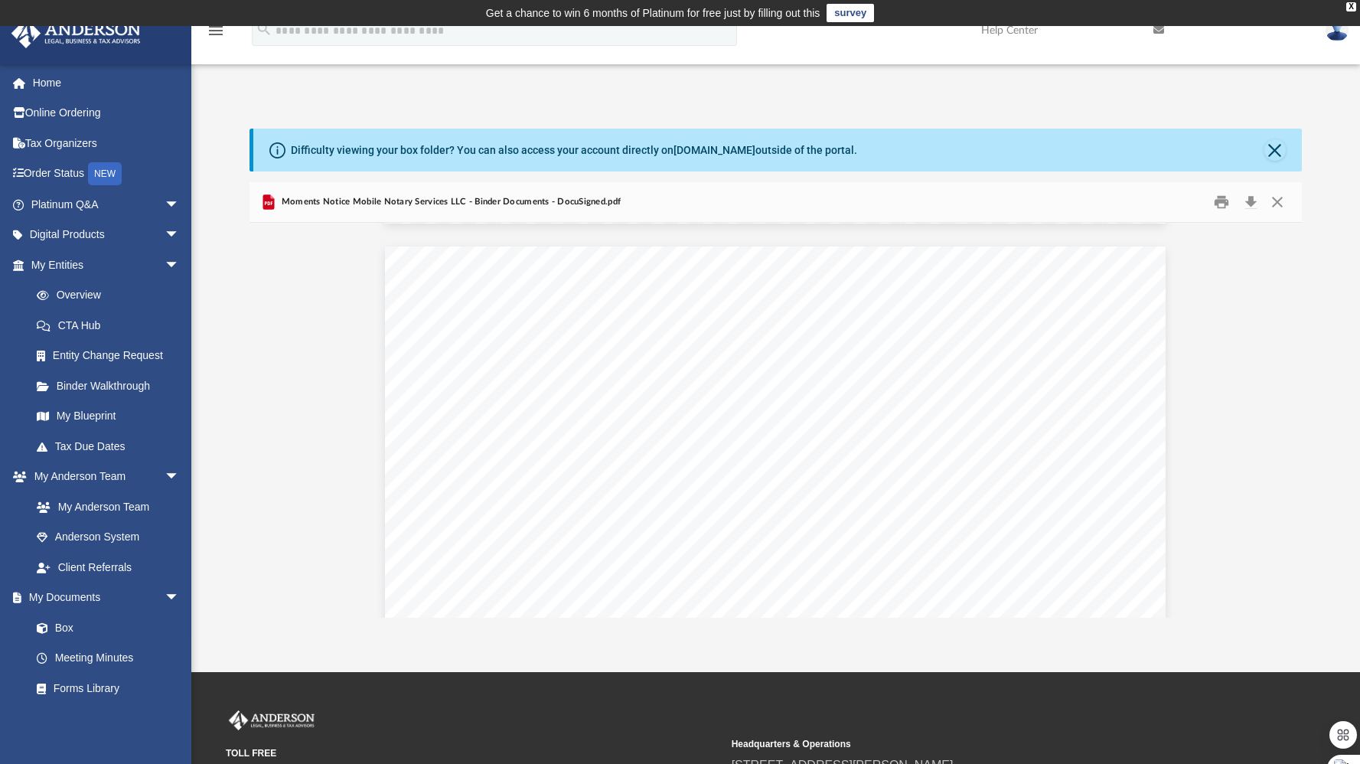
scroll to position [1917, 0]
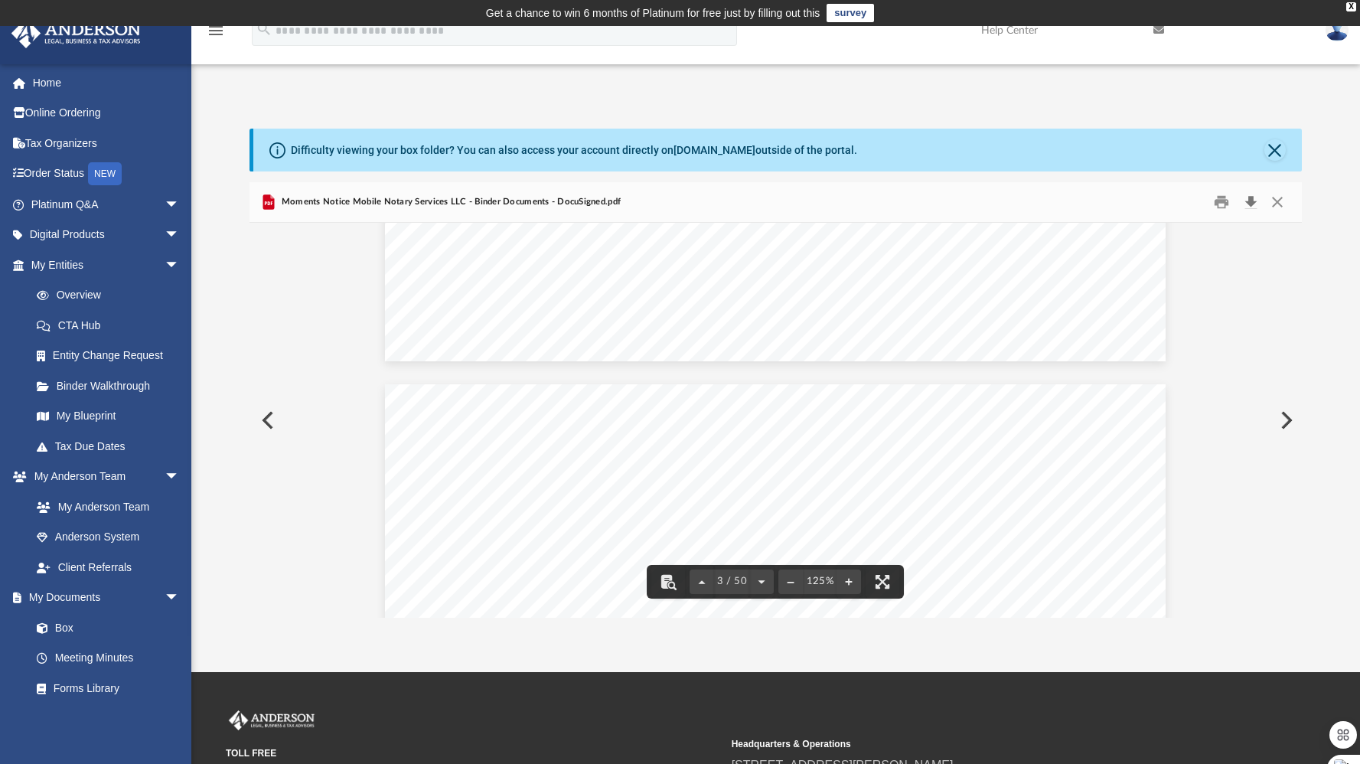
click at [1249, 206] on button "Download" at bounding box center [1251, 202] width 28 height 24
